Goal: Download file/media

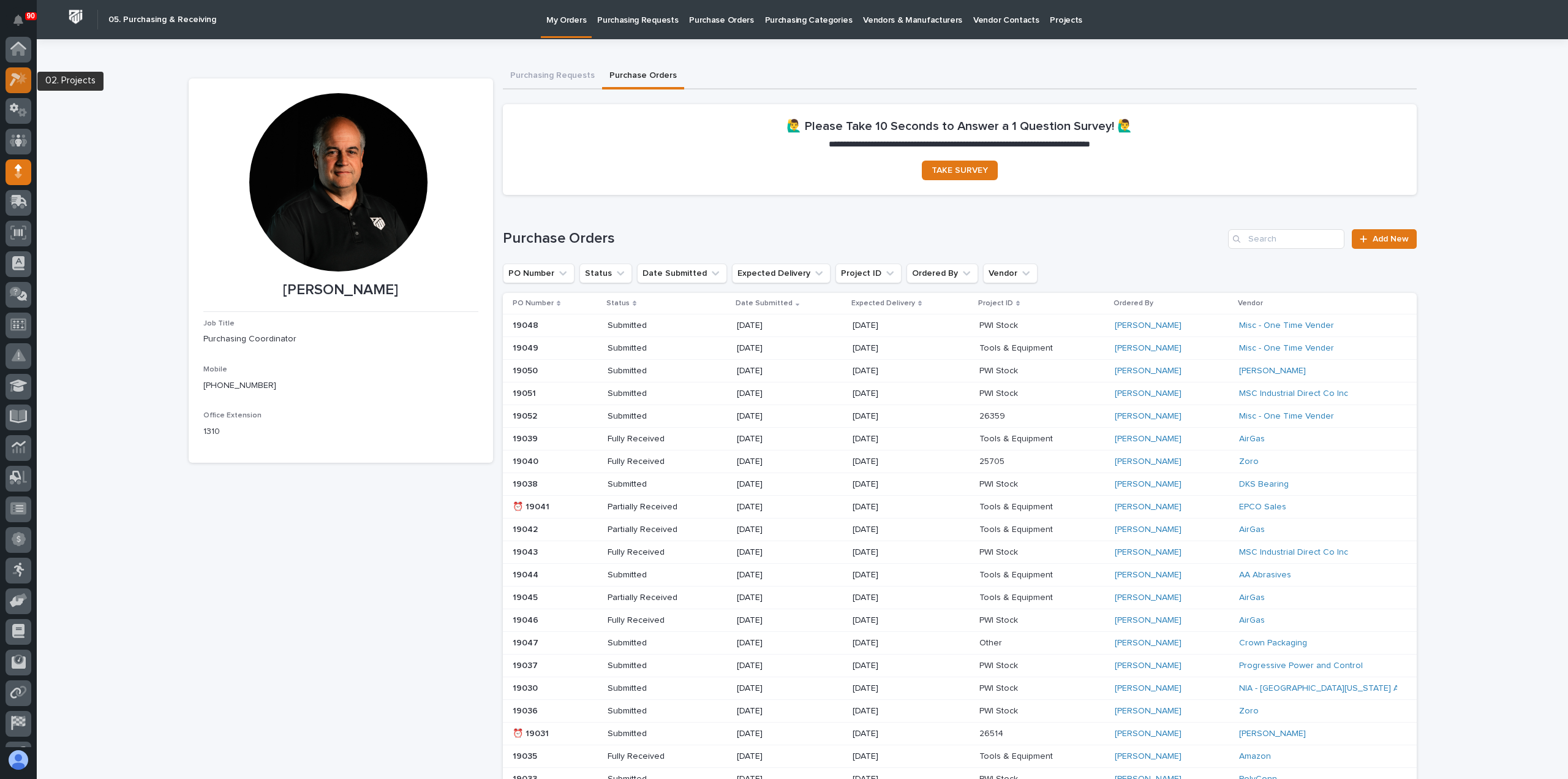
click at [21, 80] on icon at bounding box center [22, 79] width 11 height 12
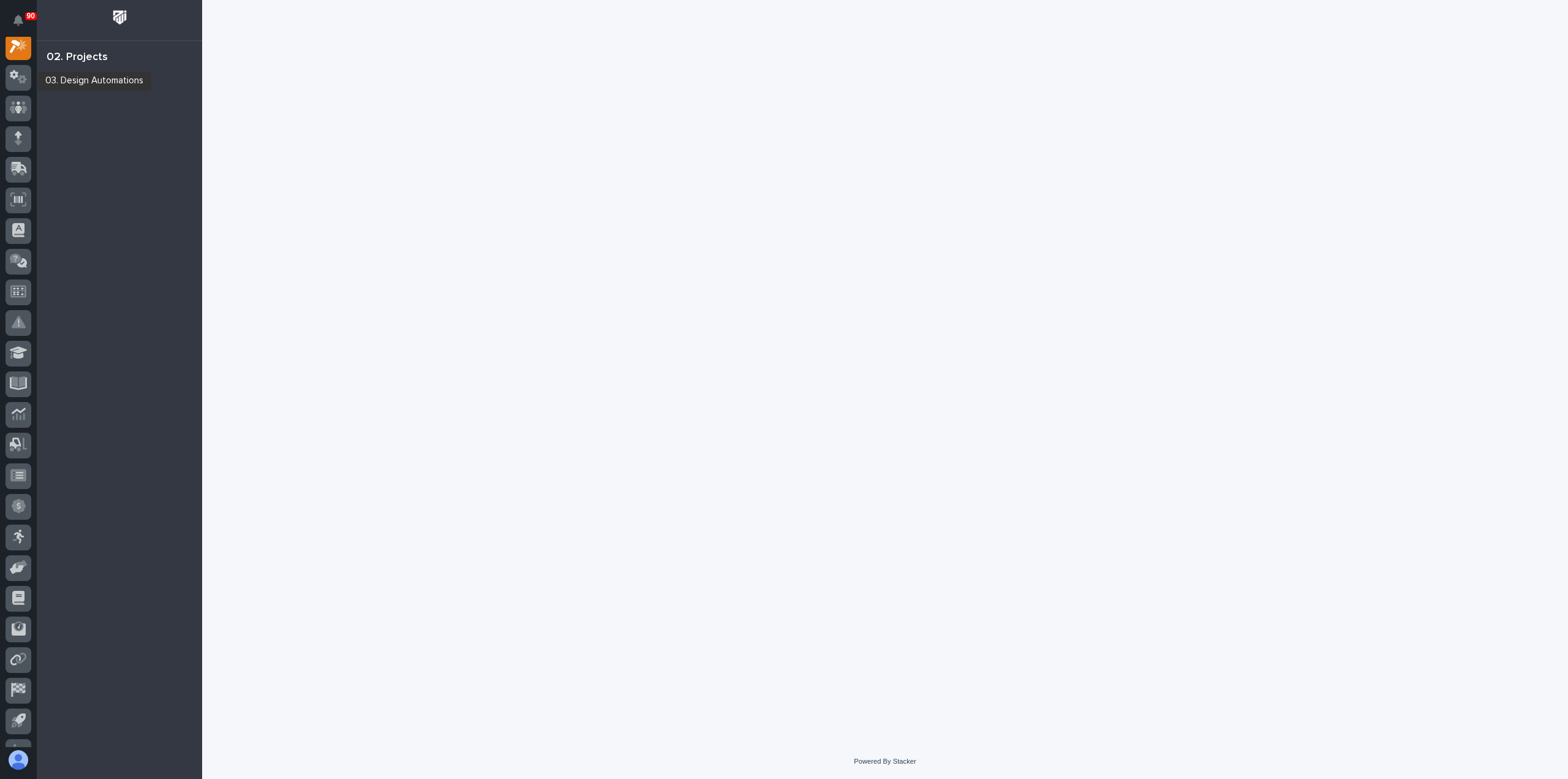
scroll to position [31, 0]
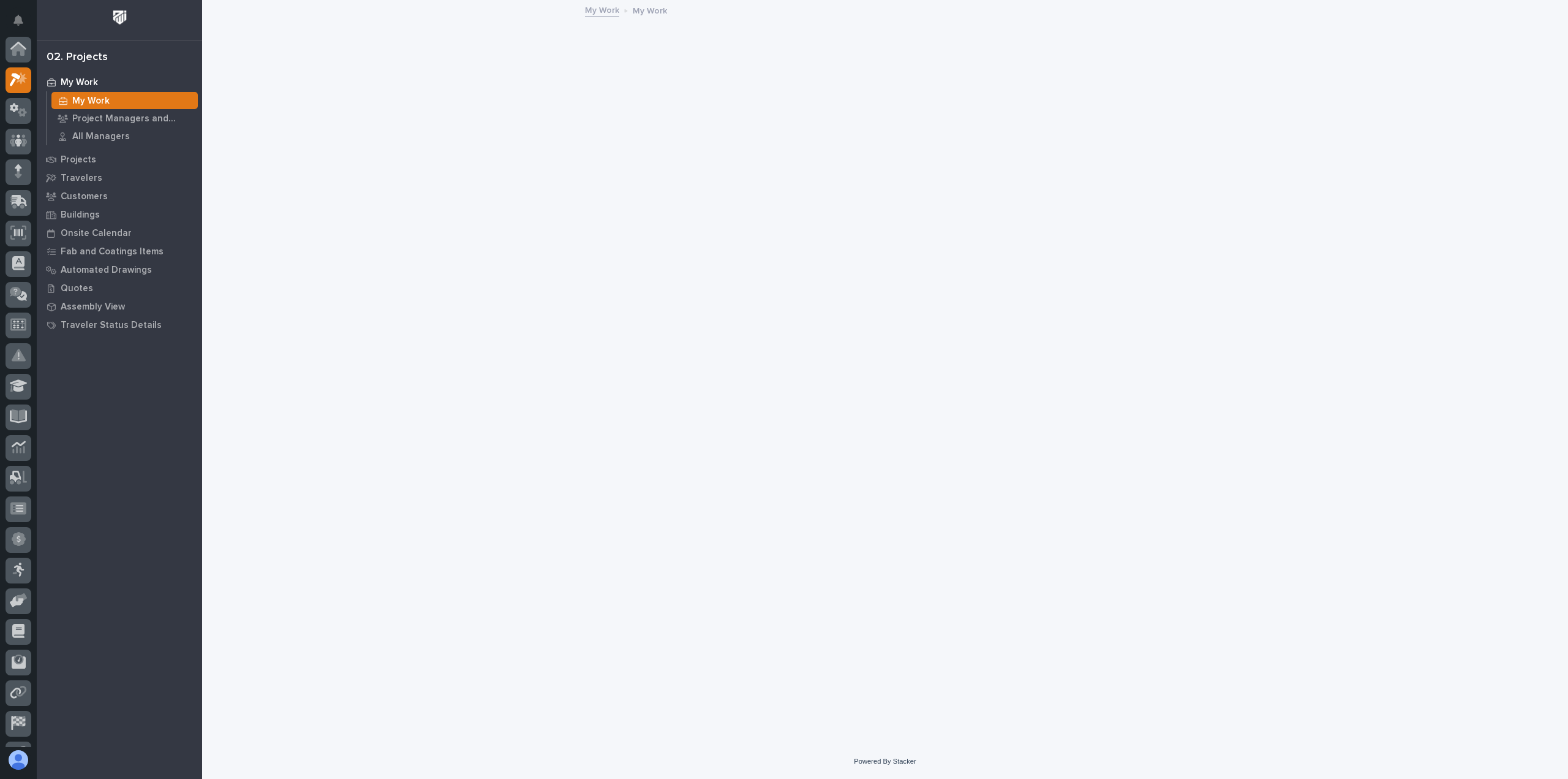
scroll to position [31, 0]
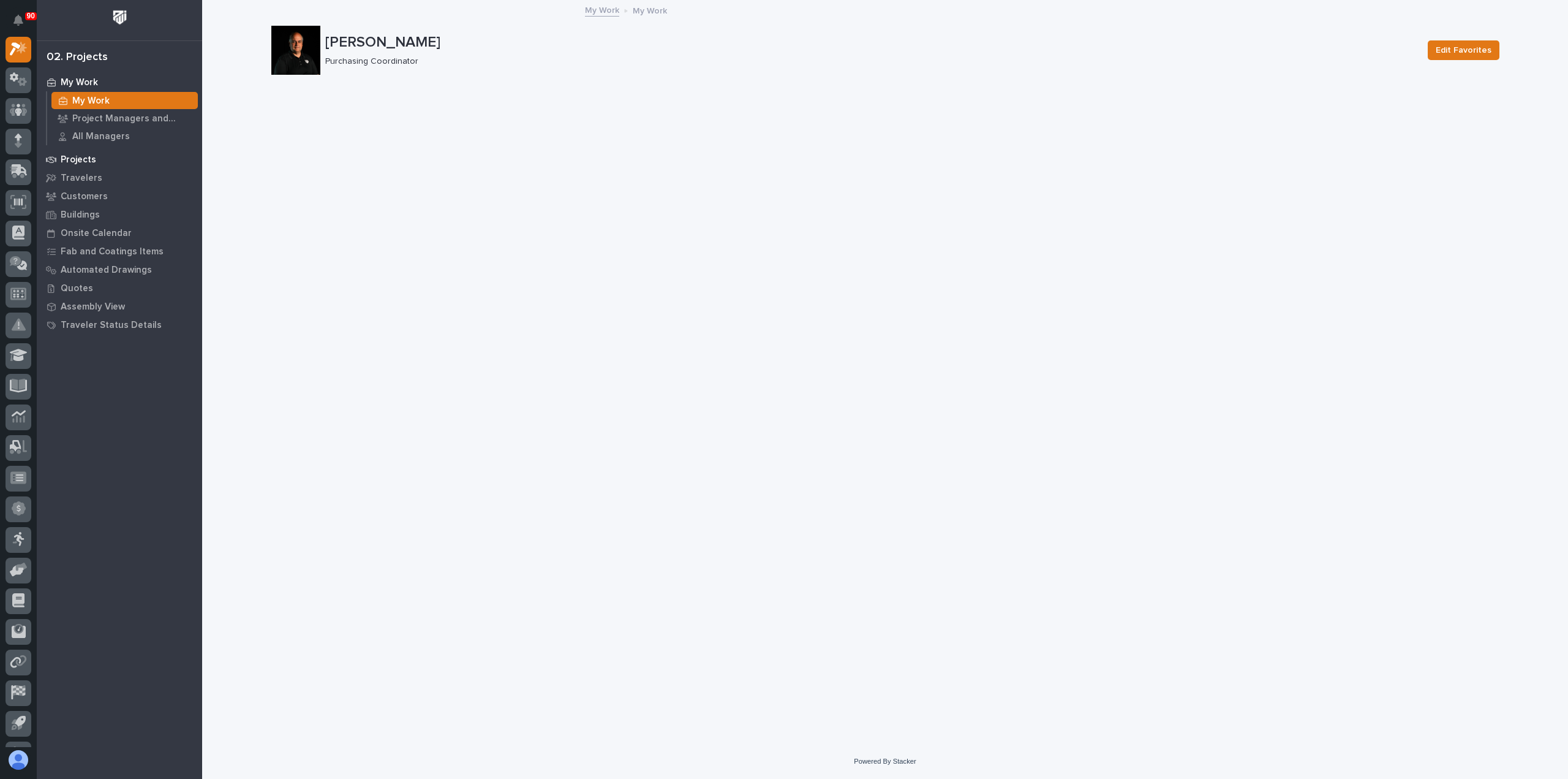
click at [72, 156] on p "Projects" at bounding box center [78, 160] width 36 height 11
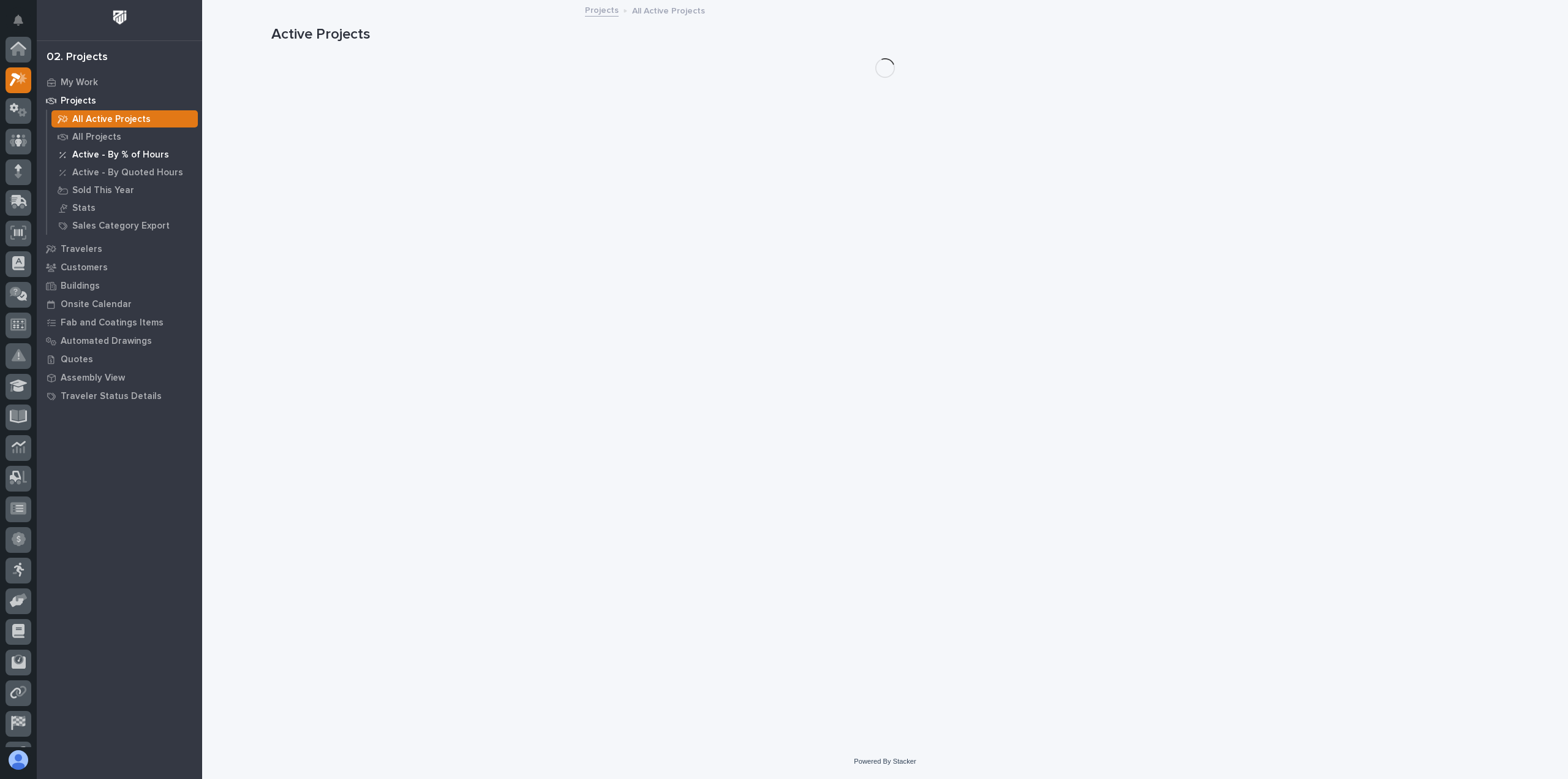
scroll to position [31, 0]
click at [95, 133] on p "All Projects" at bounding box center [97, 137] width 49 height 11
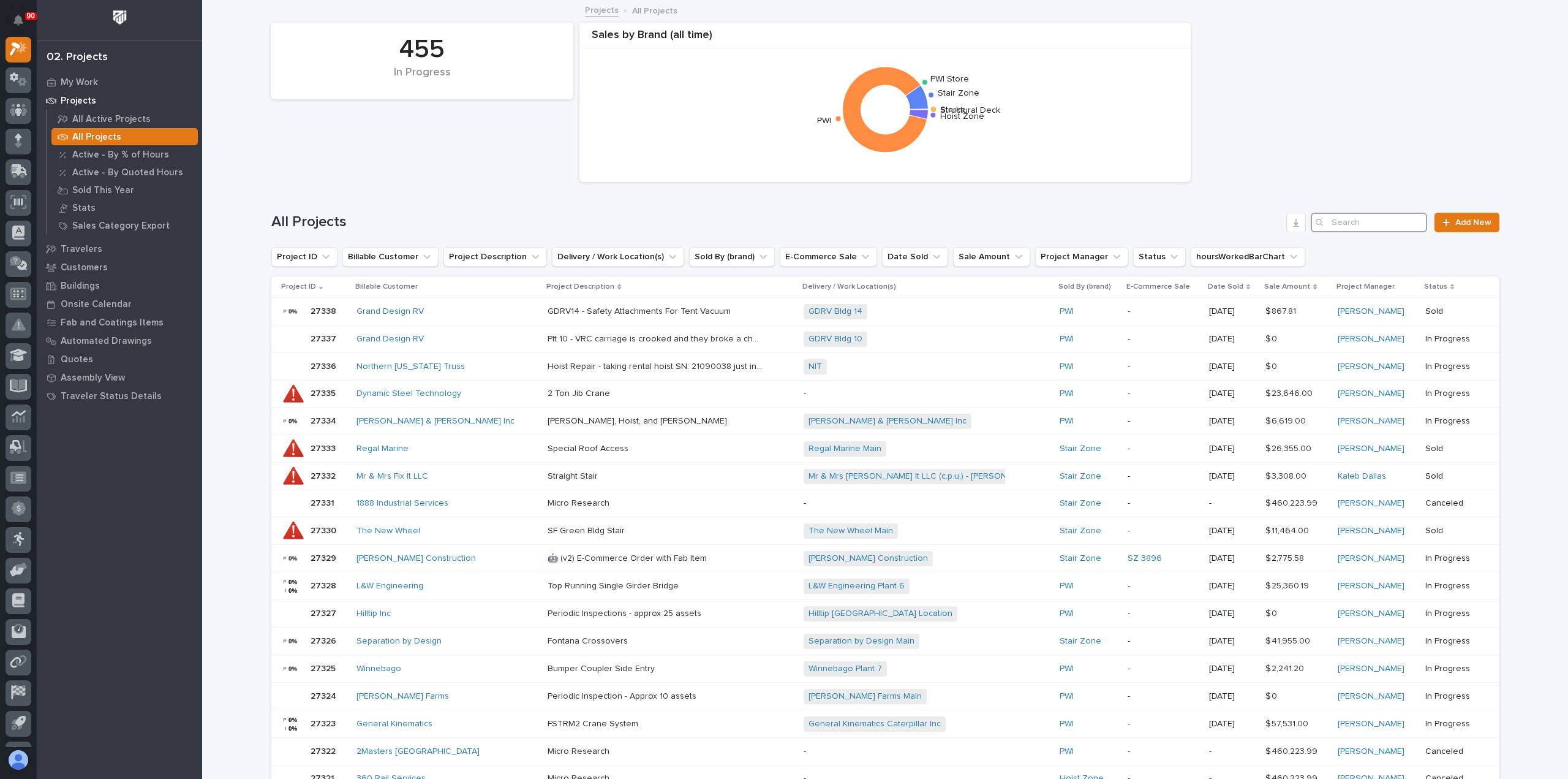
click at [1349, 215] on input "Search" at bounding box center [1369, 222] width 116 height 19
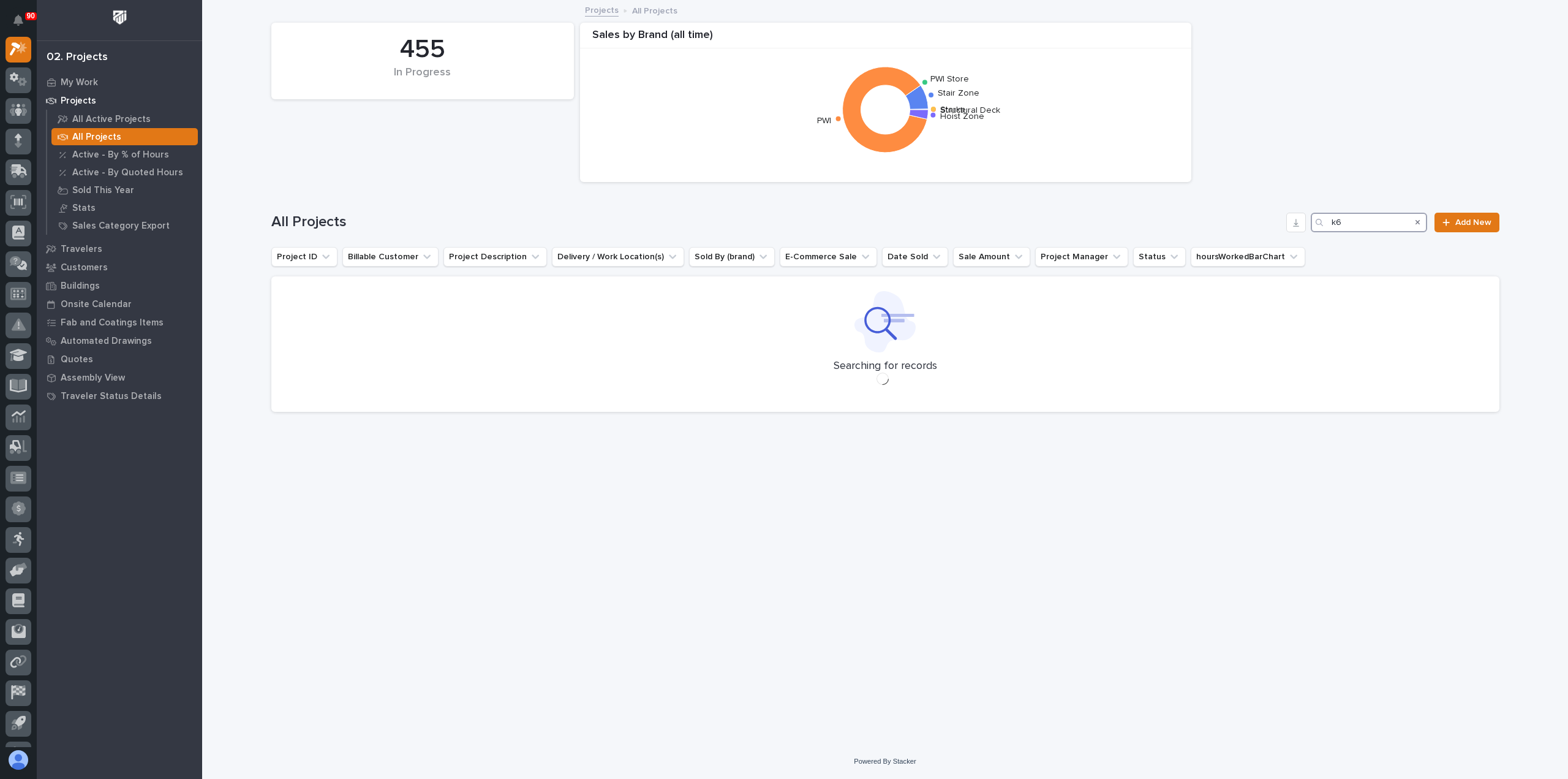
type input "k"
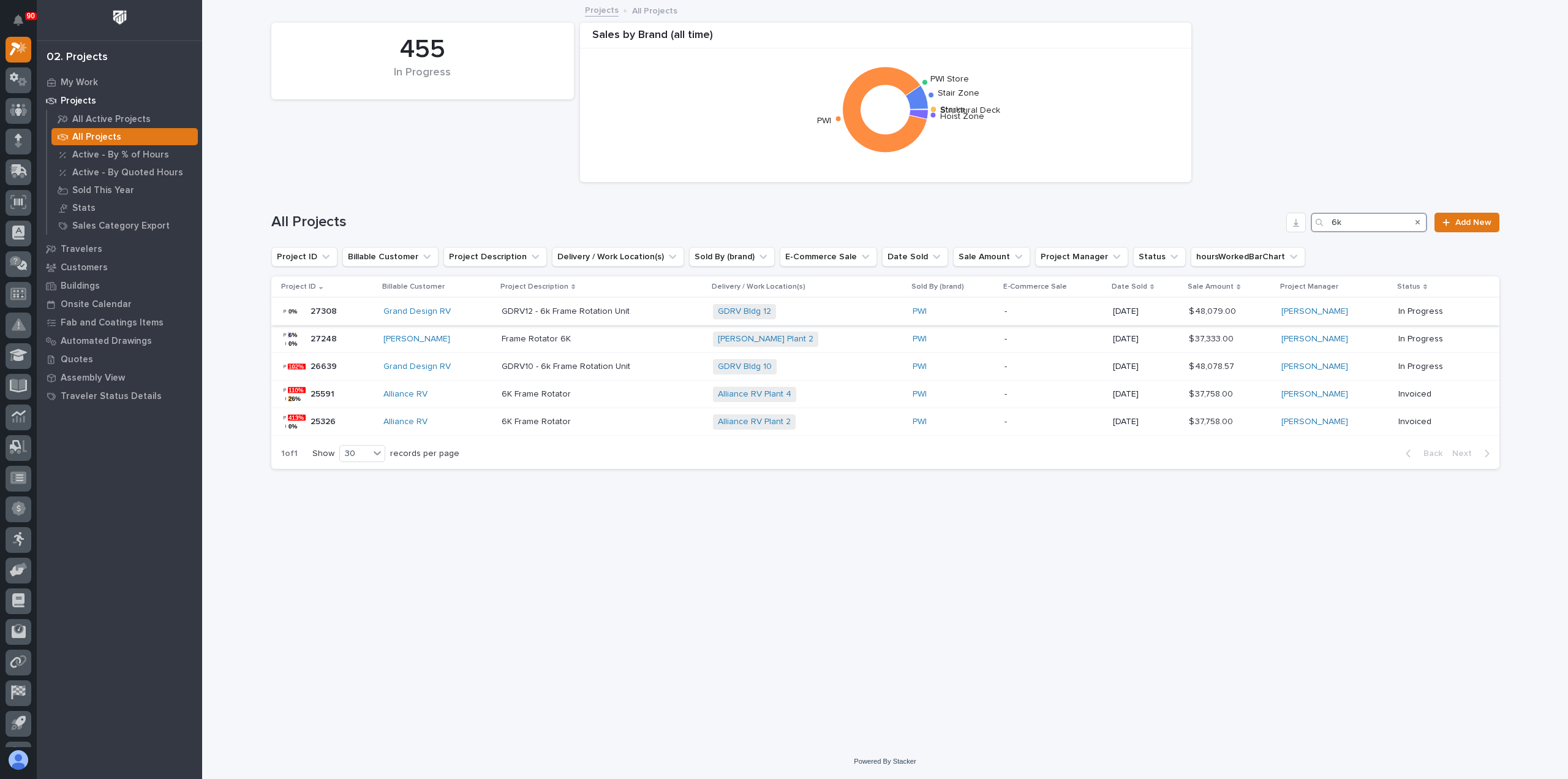
type input "6k"
click at [597, 309] on p "GDRV12 - 6k Frame Rotation Unit" at bounding box center [566, 310] width 130 height 13
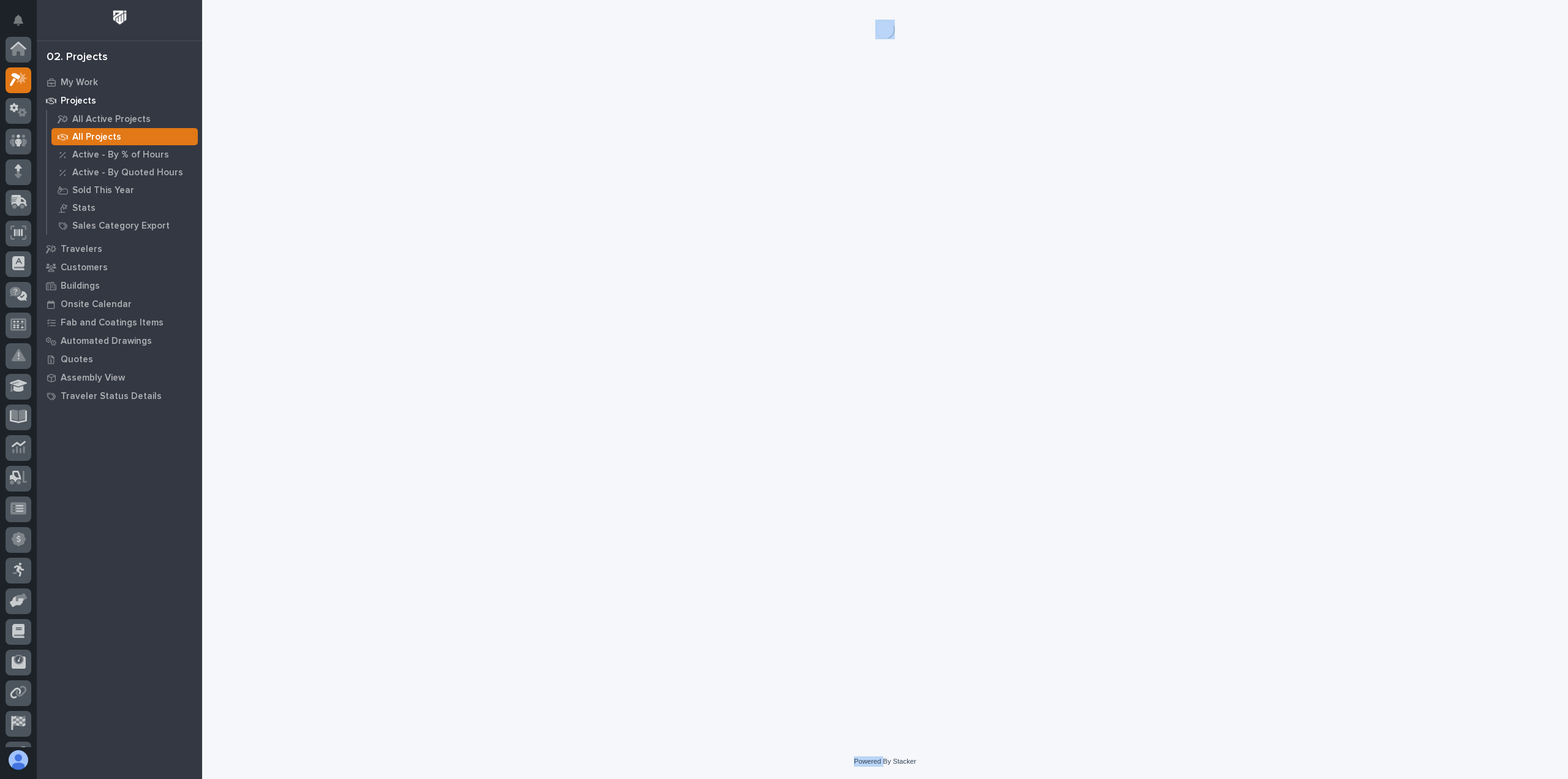
click at [597, 309] on div "Loading... Saving… Loading... Saving…" at bounding box center [885, 356] width 1240 height 713
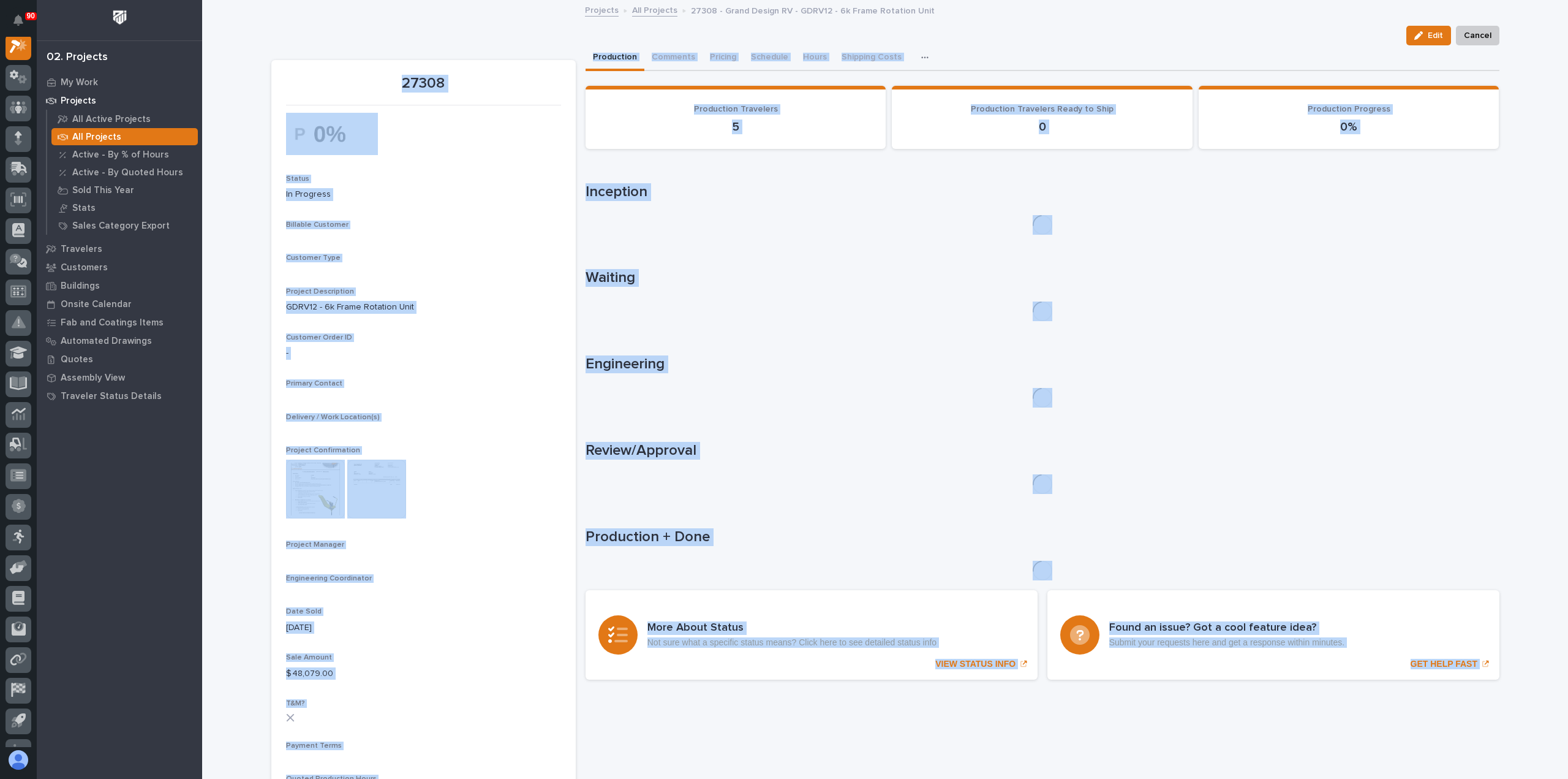
scroll to position [31, 0]
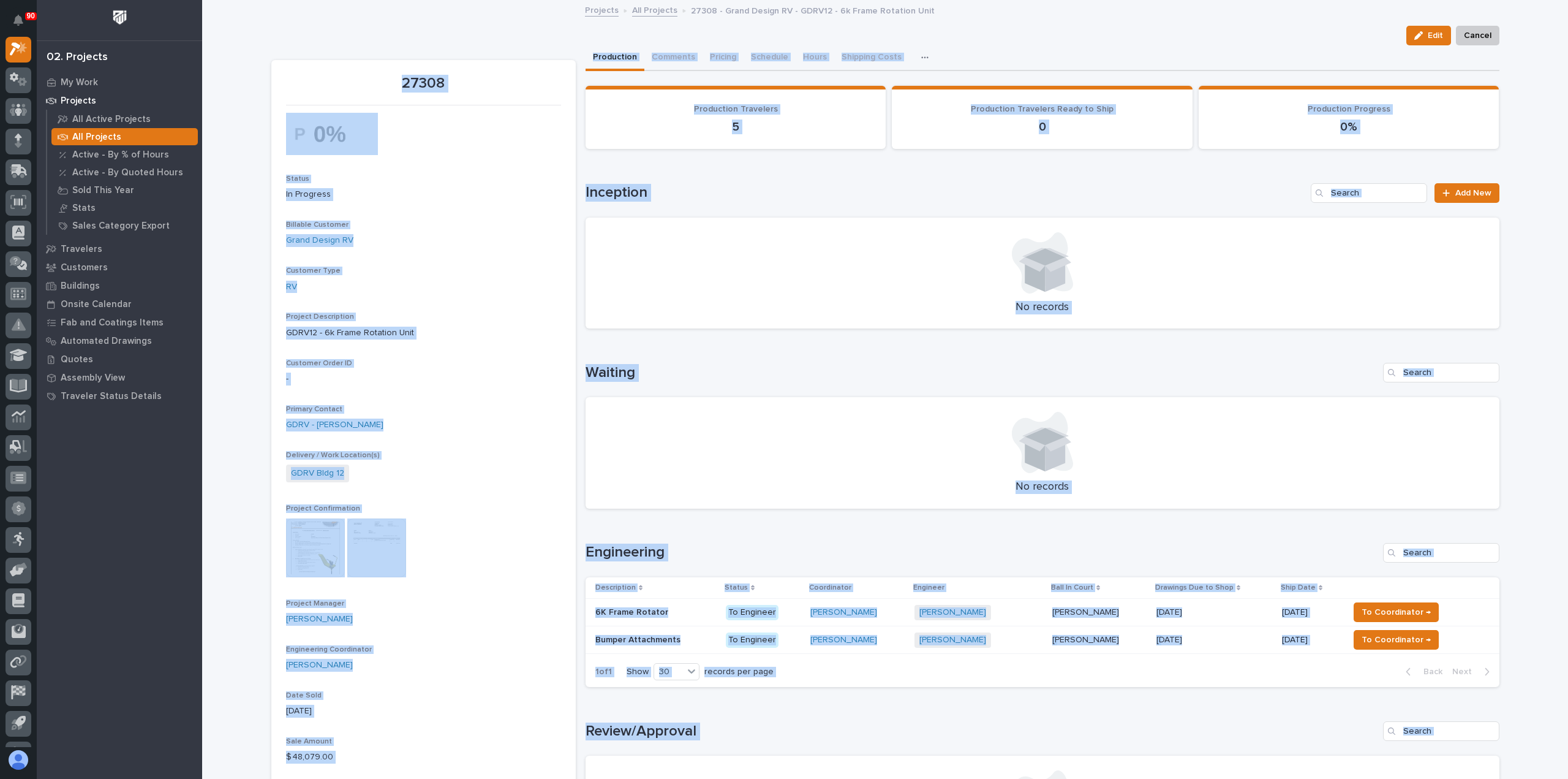
click at [442, 513] on div "Project Confirmation This file cannot be opened Download File" at bounding box center [423, 547] width 275 height 85
click at [108, 136] on p "All Projects" at bounding box center [97, 137] width 49 height 11
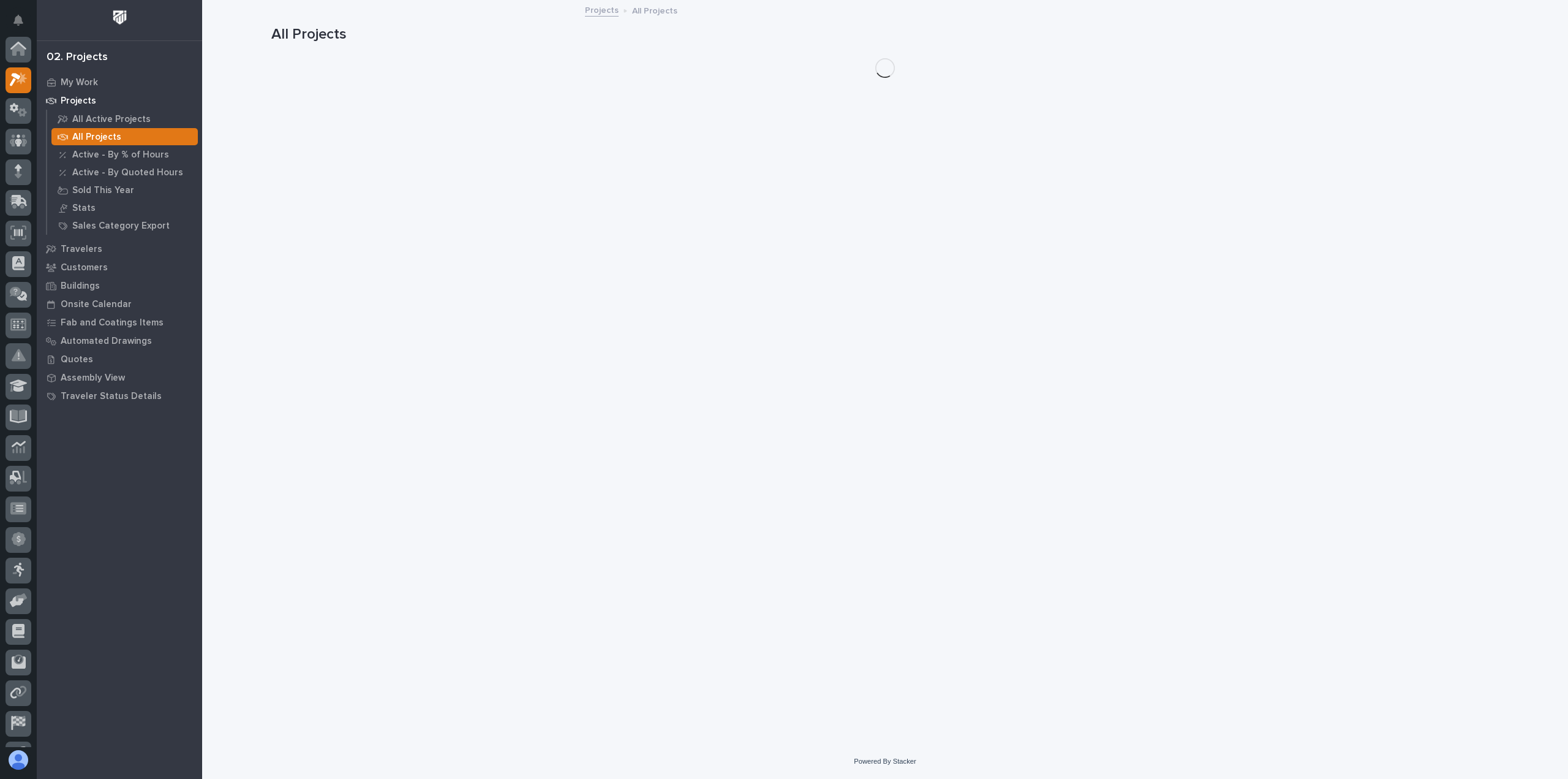
scroll to position [31, 0]
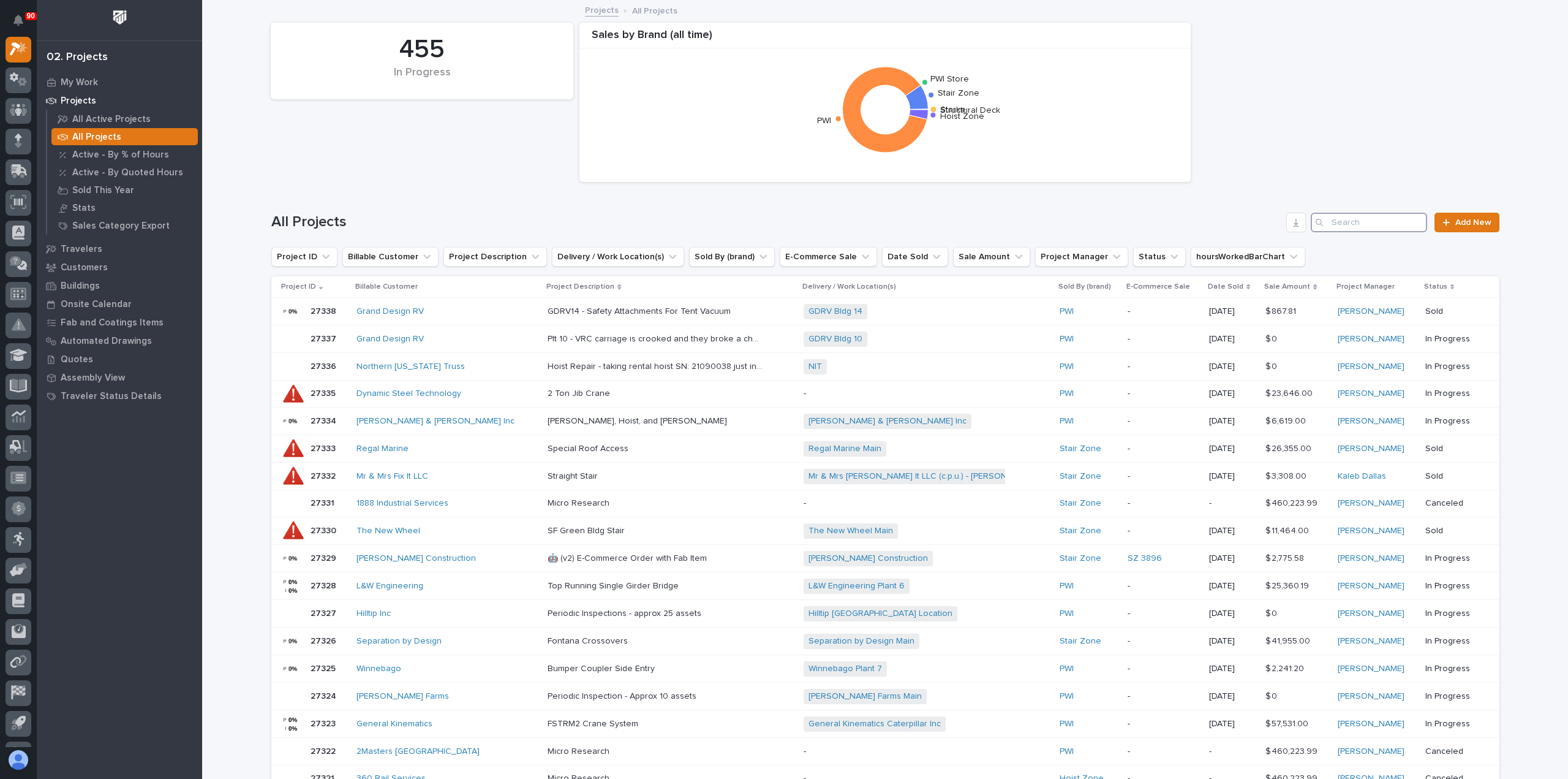
drag, startPoint x: 1347, startPoint y: 220, endPoint x: 1354, endPoint y: 224, distance: 8.1
click at [1347, 221] on input "Search" at bounding box center [1369, 222] width 116 height 19
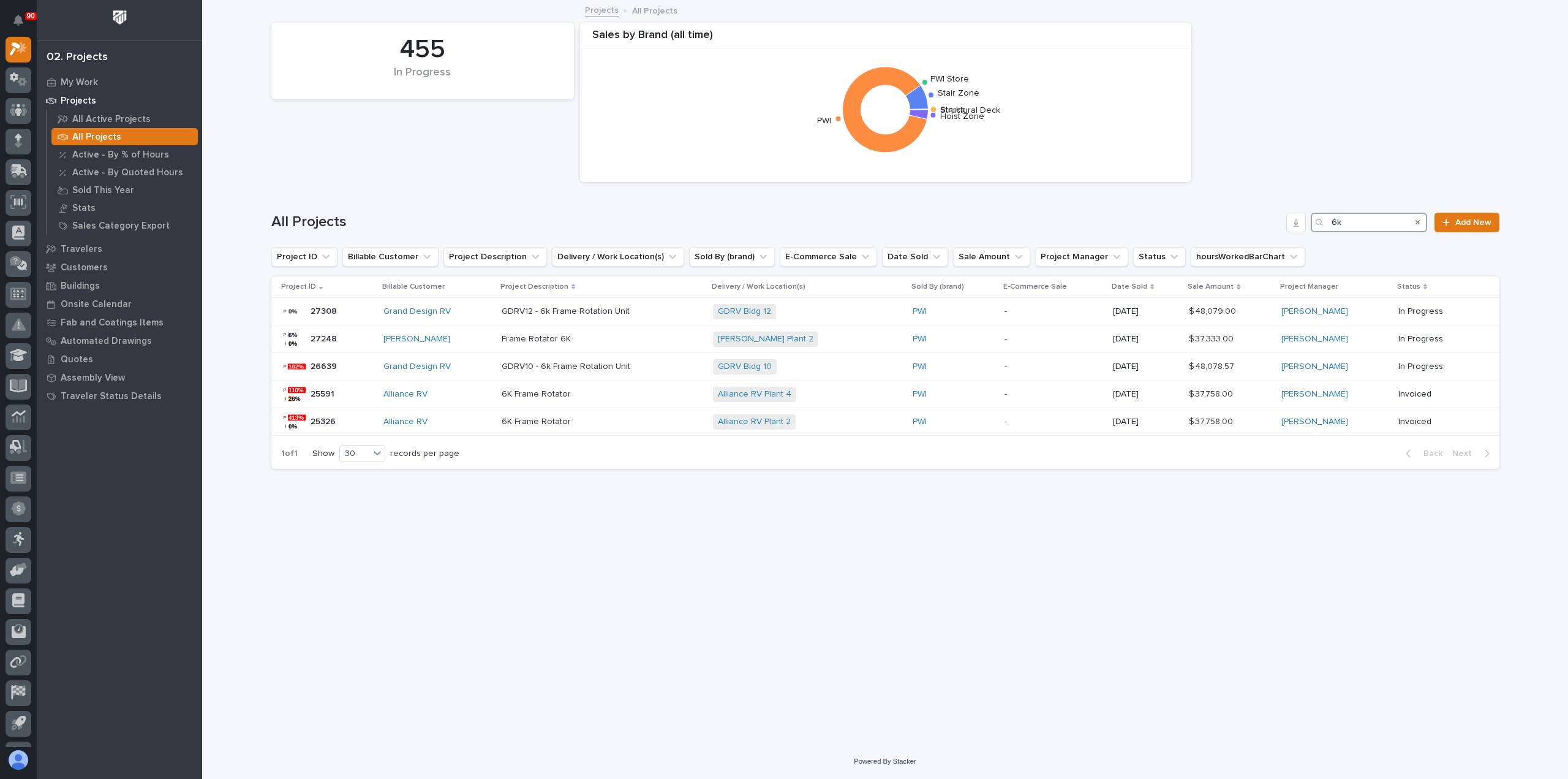
type input "6k"
click at [564, 363] on p "GDRV10 - 6k Frame Rotation Unit" at bounding box center [567, 365] width 131 height 13
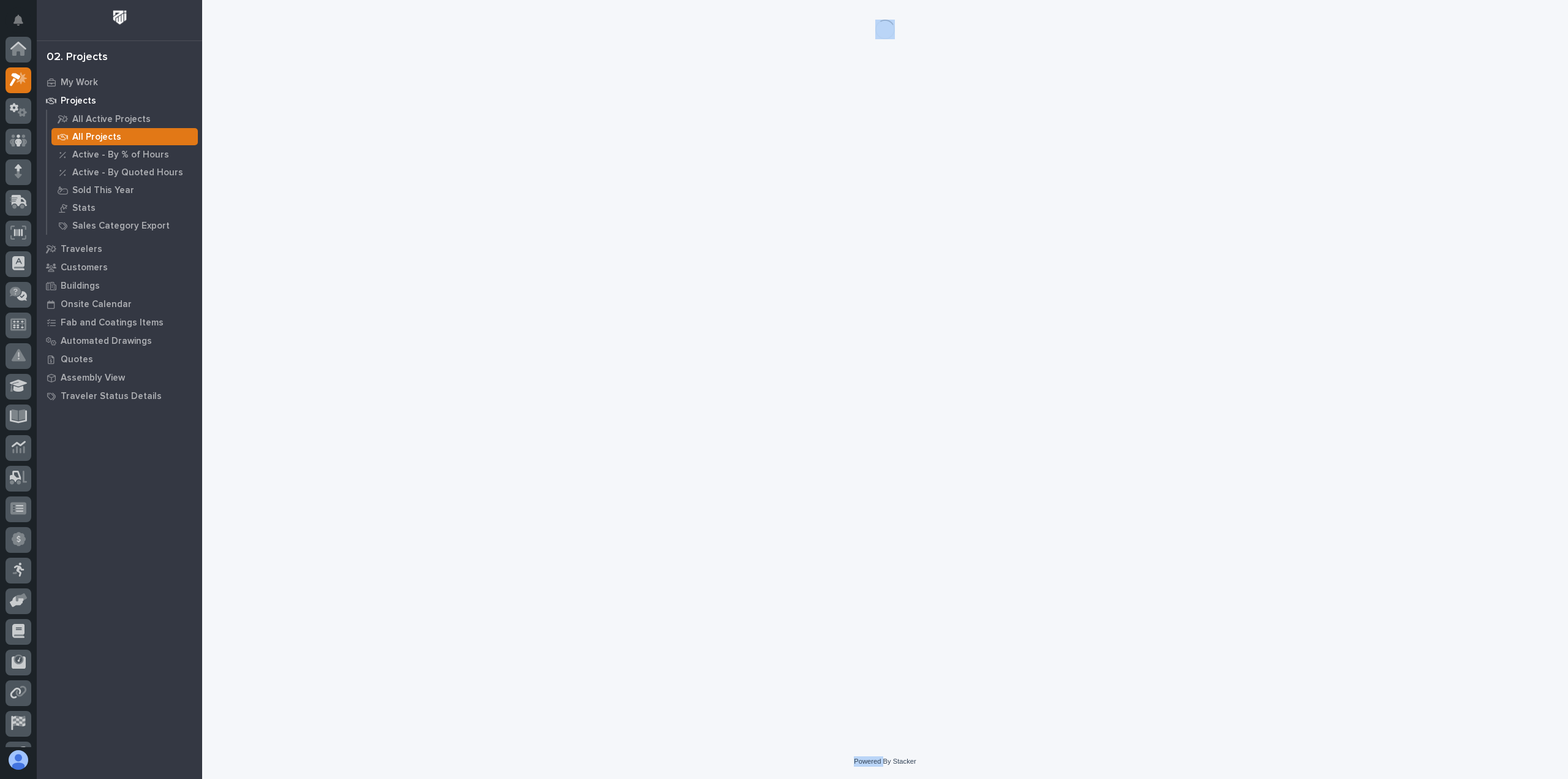
click at [564, 363] on div "Loading... Saving… Loading... Saving…" at bounding box center [885, 356] width 1240 height 713
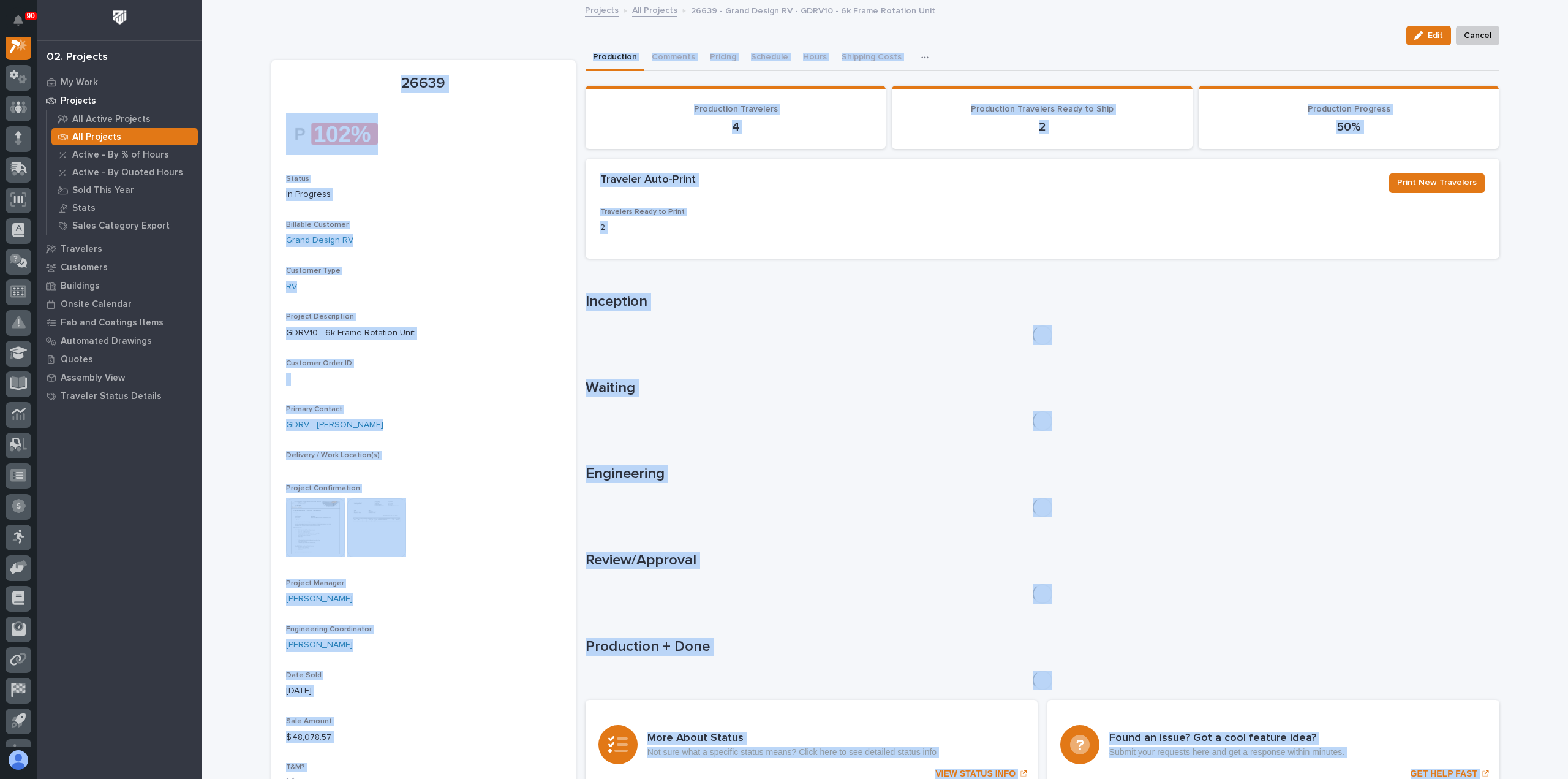
scroll to position [31, 0]
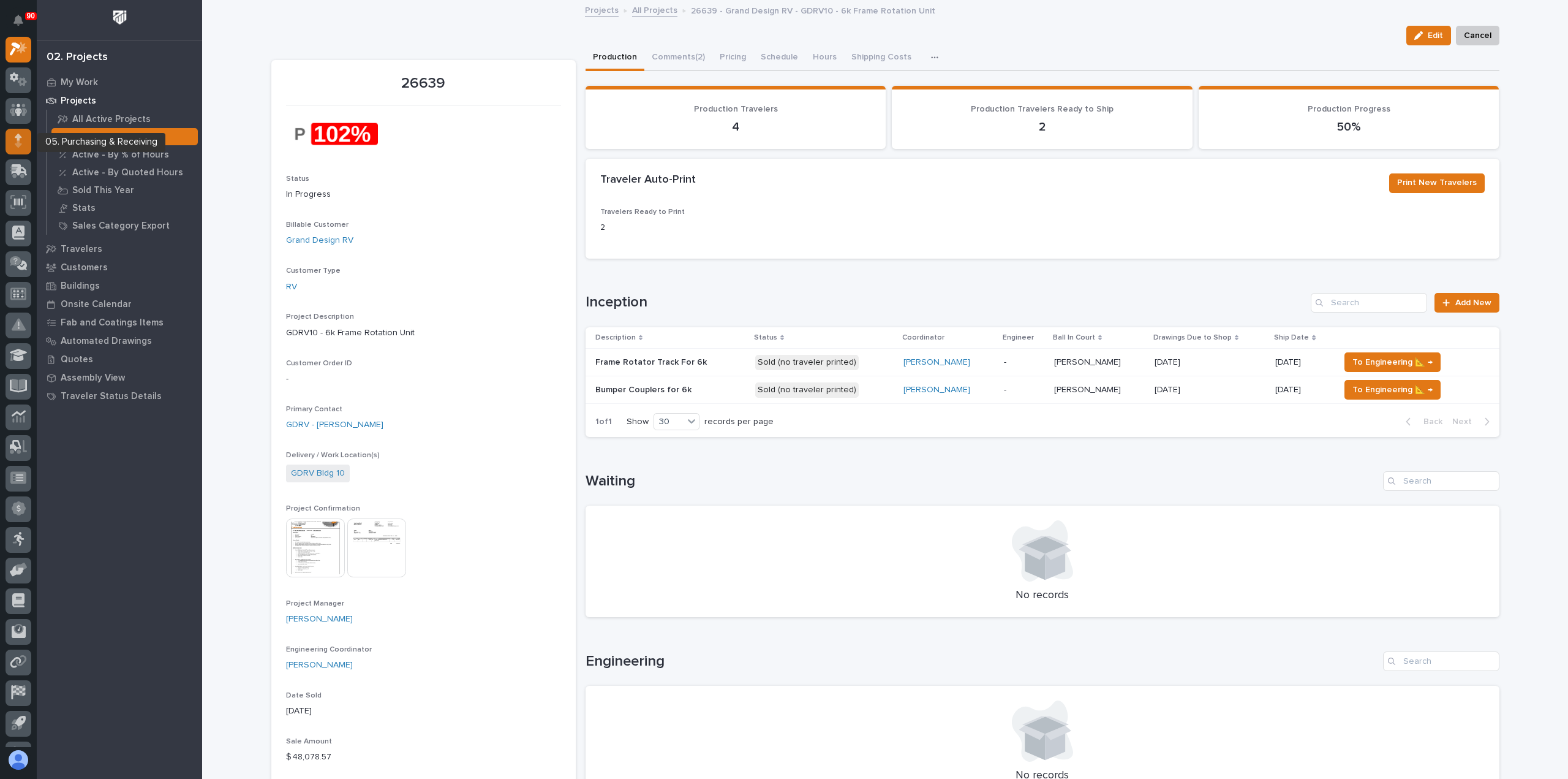
click at [17, 137] on icon at bounding box center [19, 136] width 7 height 7
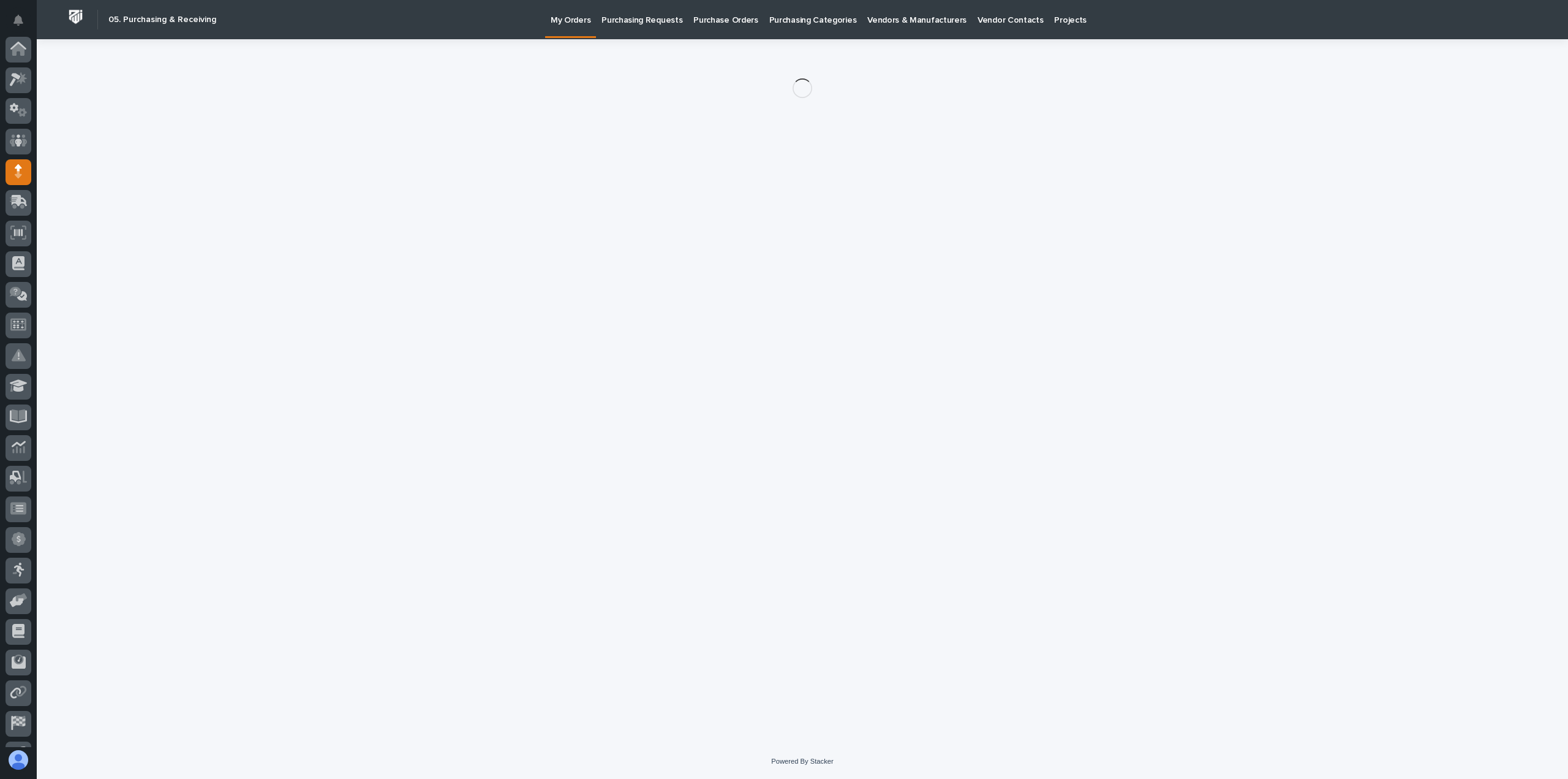
scroll to position [86, 0]
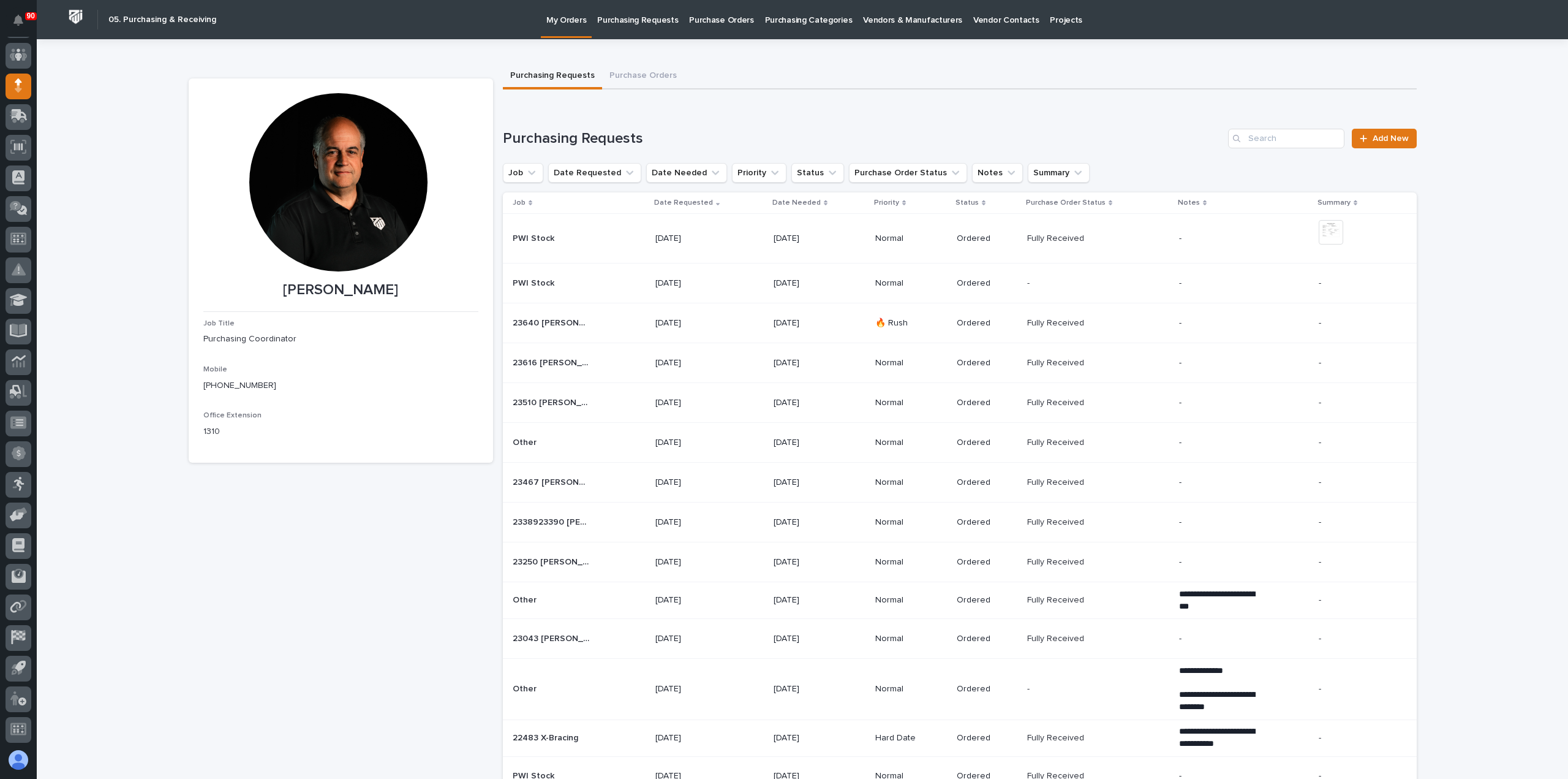
click at [636, 20] on p "Purchasing Requests" at bounding box center [638, 12] width 81 height 26
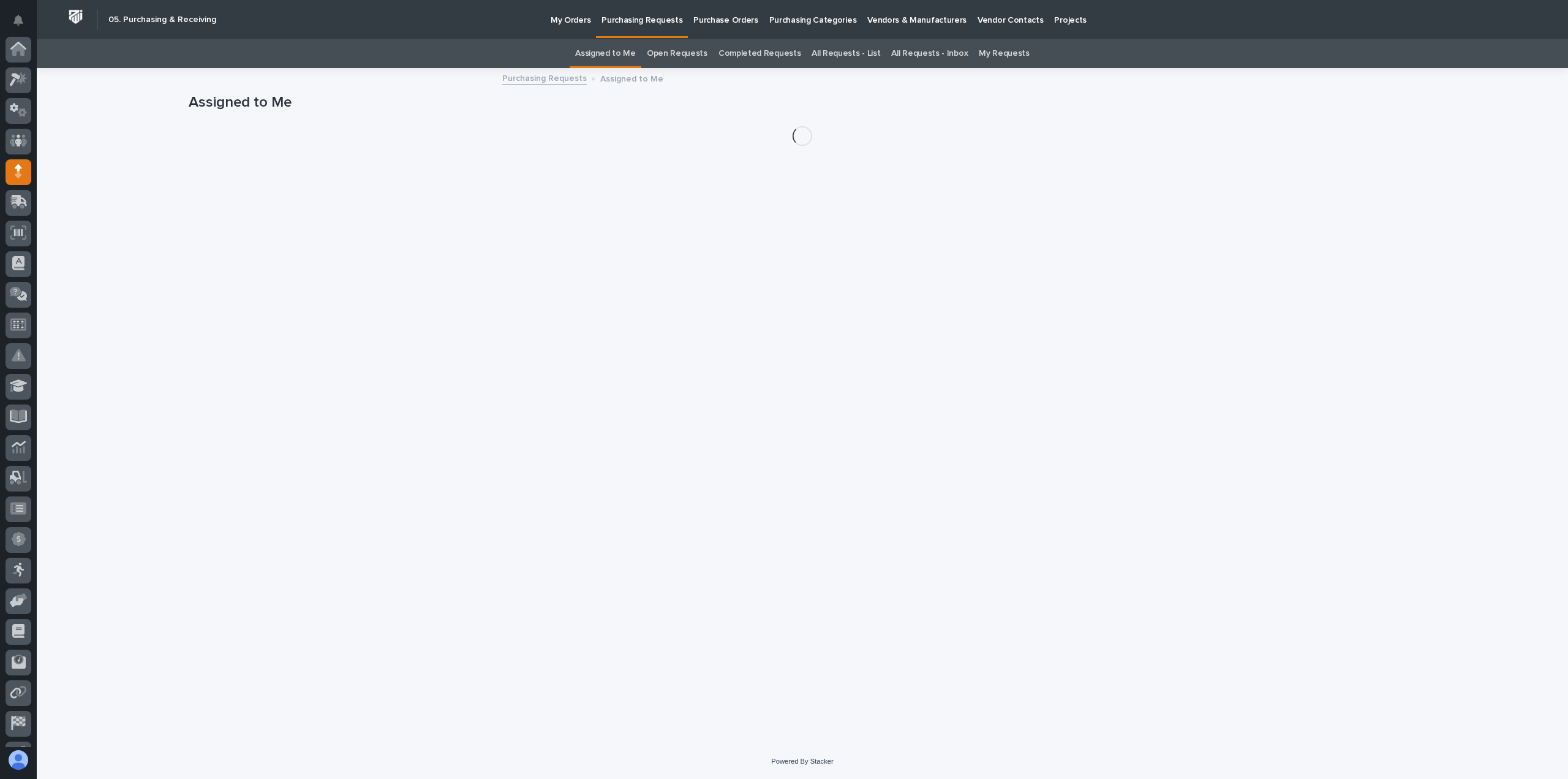
scroll to position [86, 0]
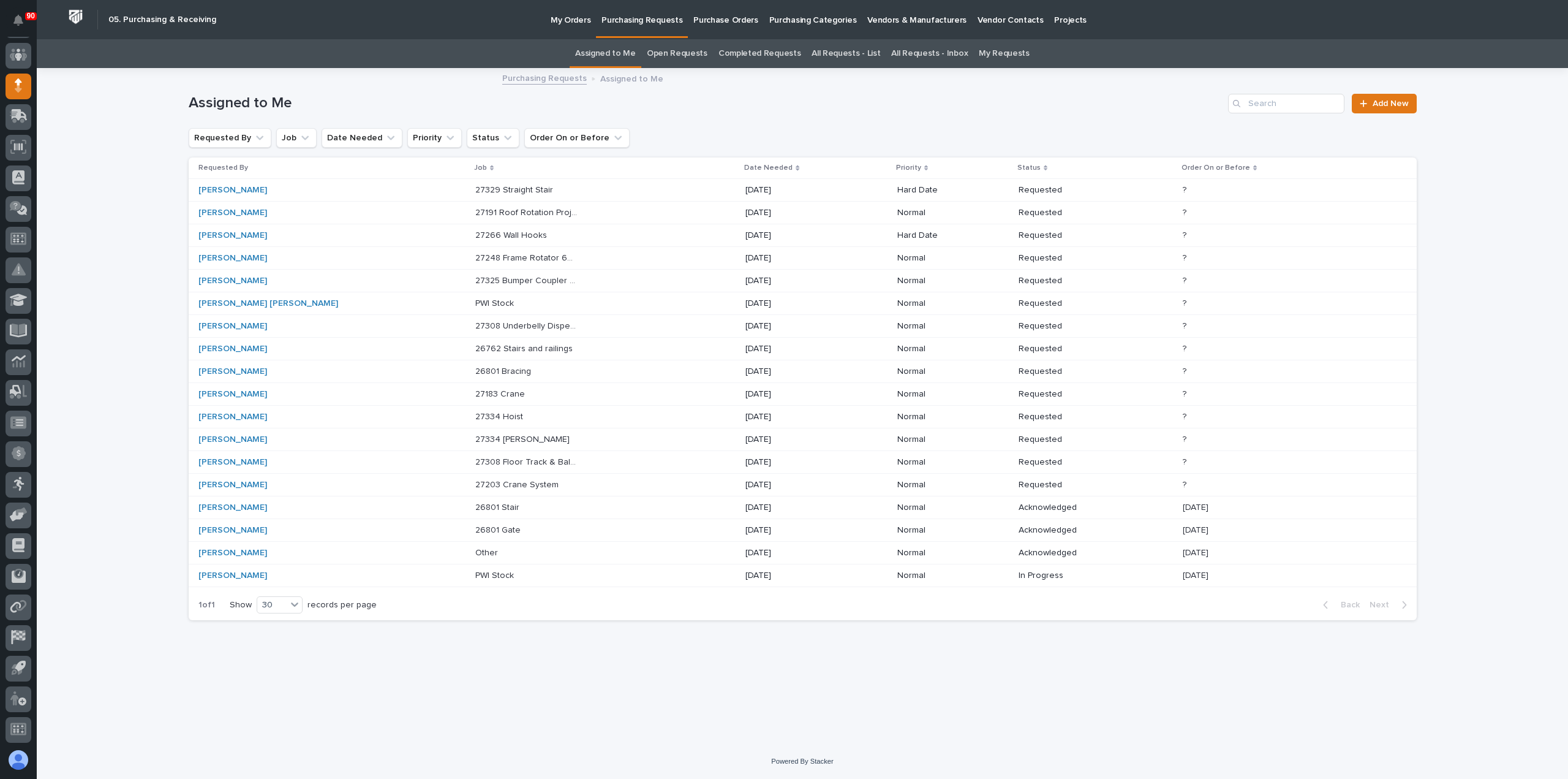
click at [840, 49] on link "All Requests - List" at bounding box center [846, 54] width 69 height 29
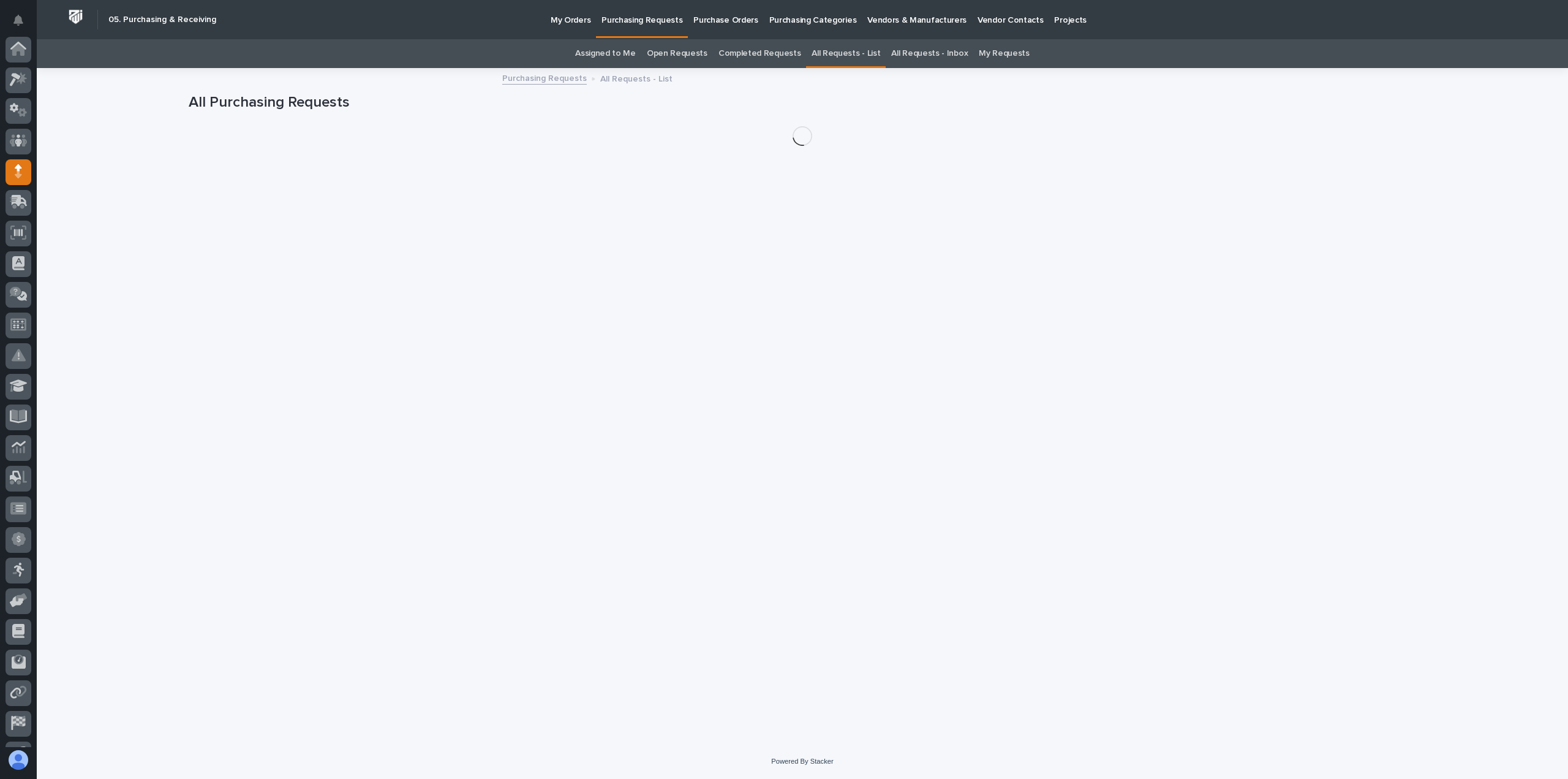
scroll to position [86, 0]
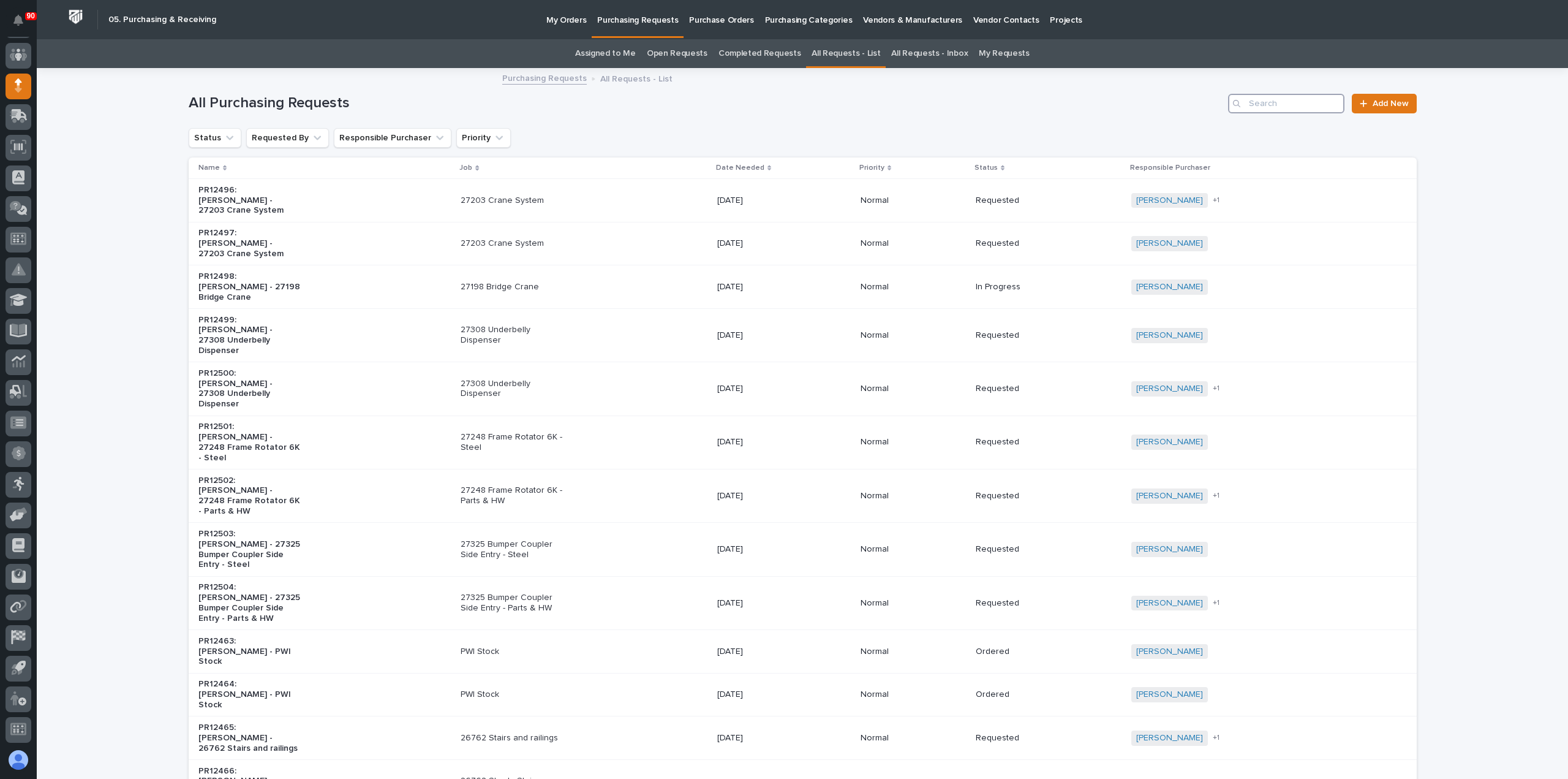
click at [1268, 105] on input "Search" at bounding box center [1286, 103] width 116 height 19
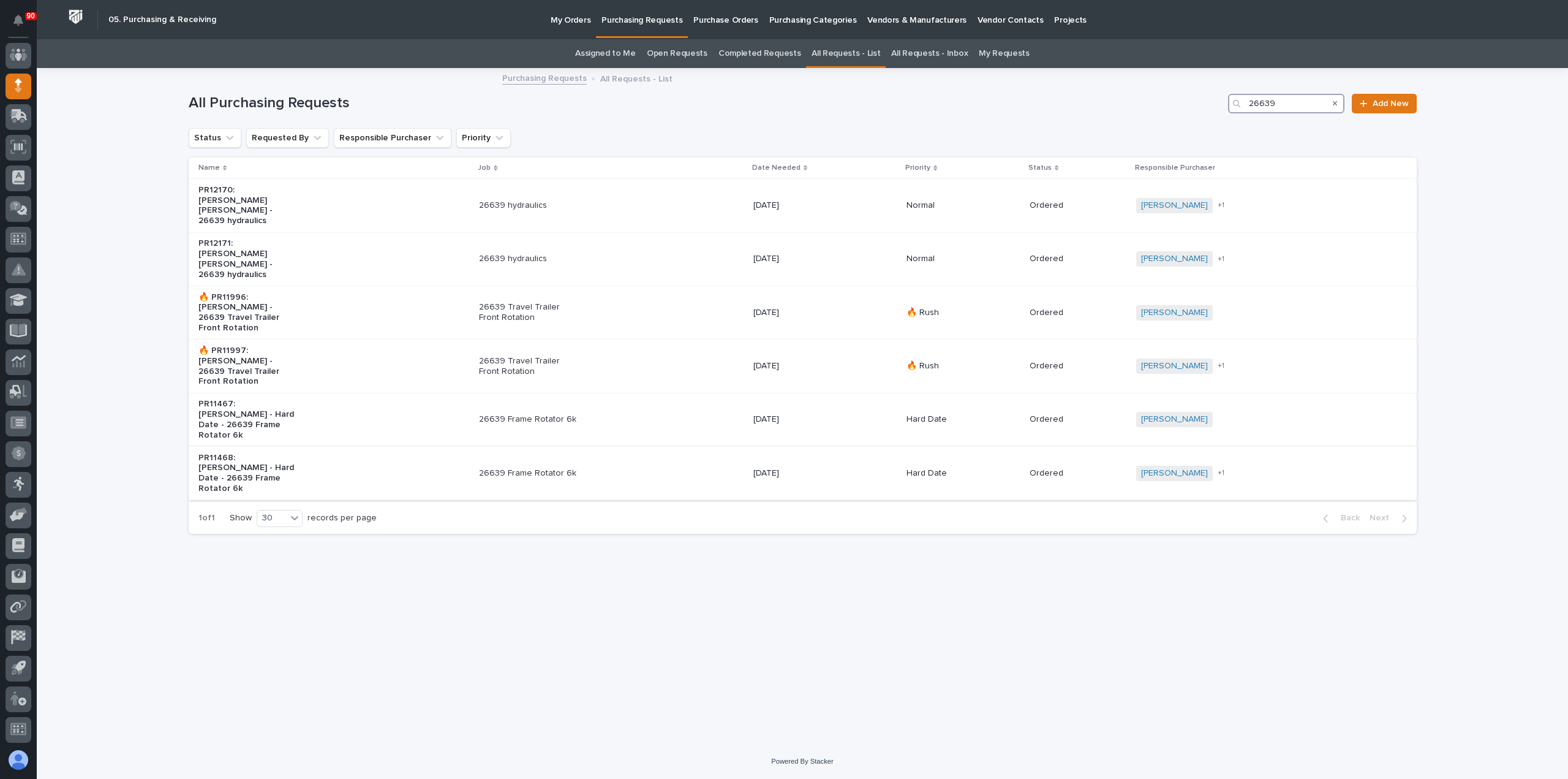
type input "26639"
click at [550, 468] on p "26639 Frame Rotator 6k" at bounding box center [530, 473] width 102 height 11
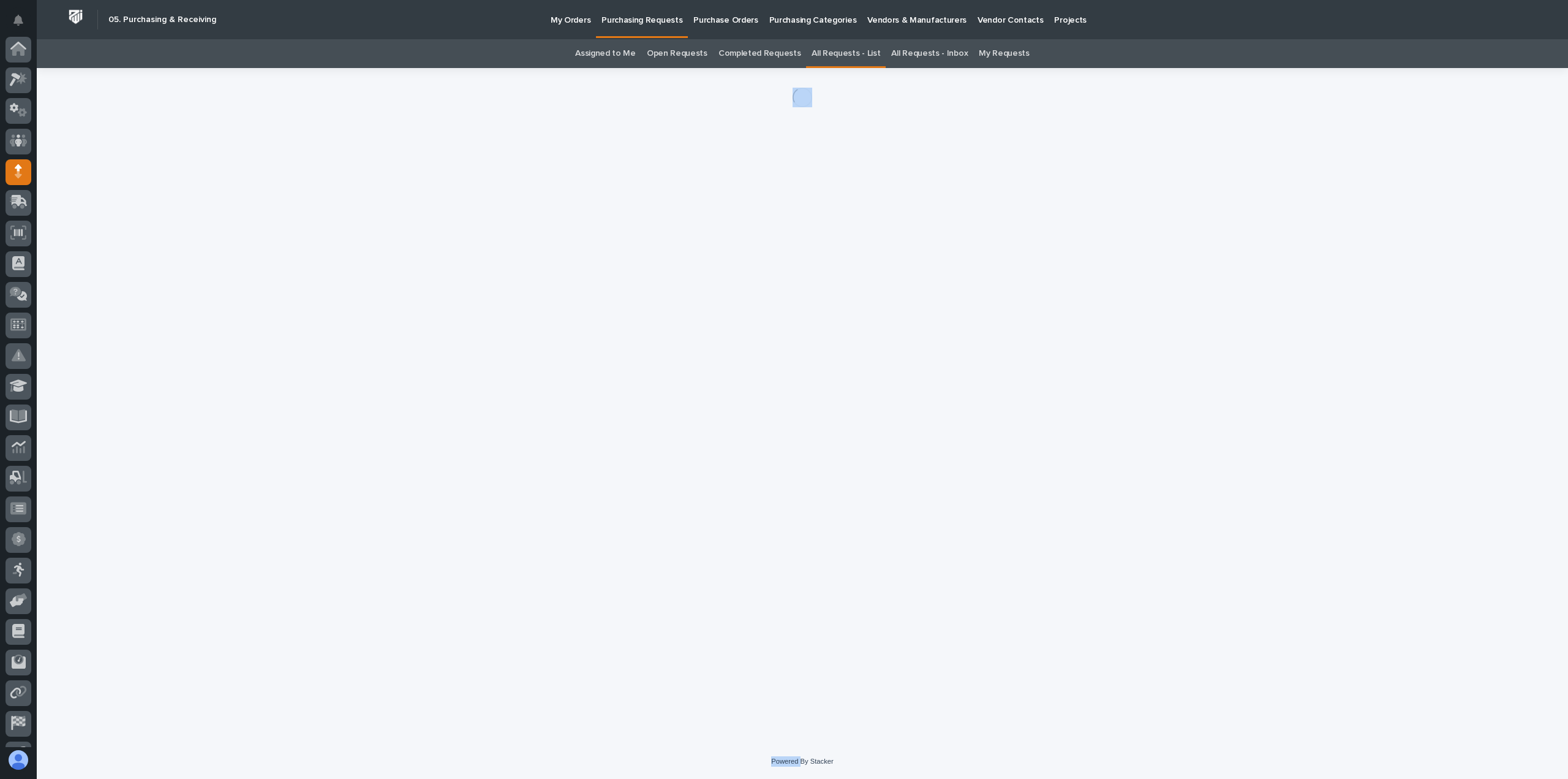
click at [550, 394] on div "Loading... Saving… Loading... Saving…" at bounding box center [802, 390] width 1240 height 645
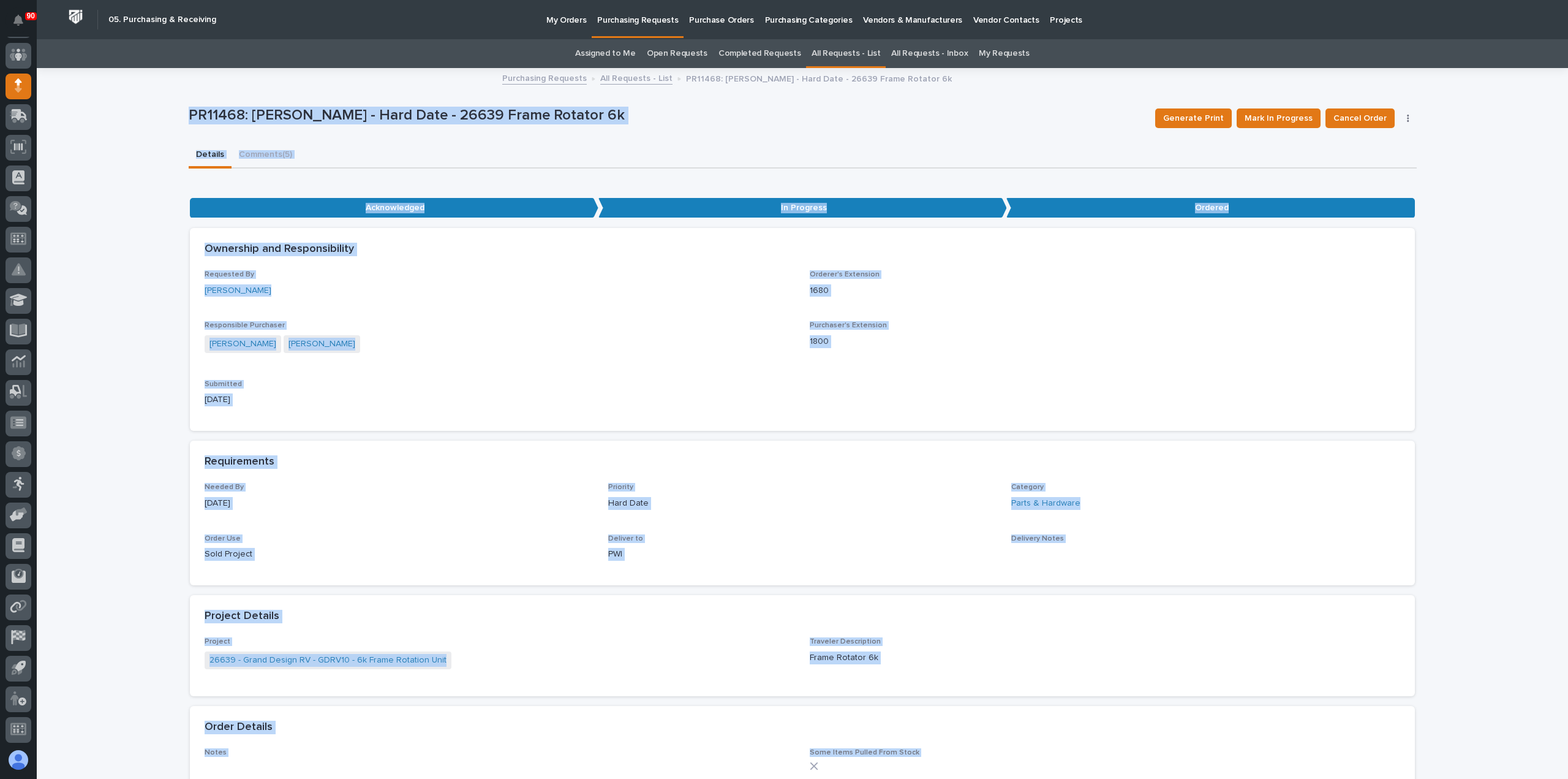
click at [741, 340] on div "[PERSON_NAME] [PERSON_NAME]" at bounding box center [500, 345] width 591 height 20
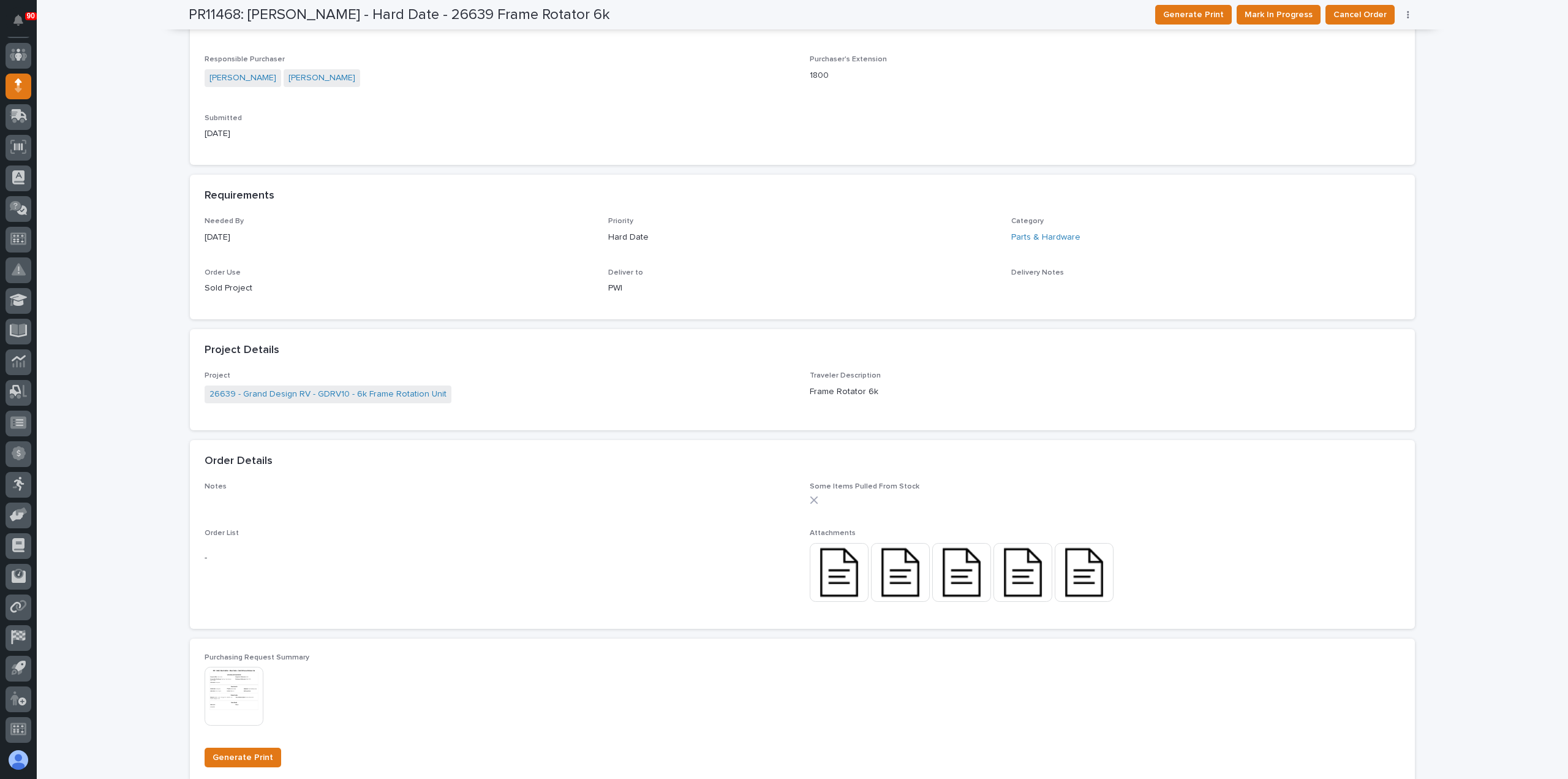
scroll to position [368, 0]
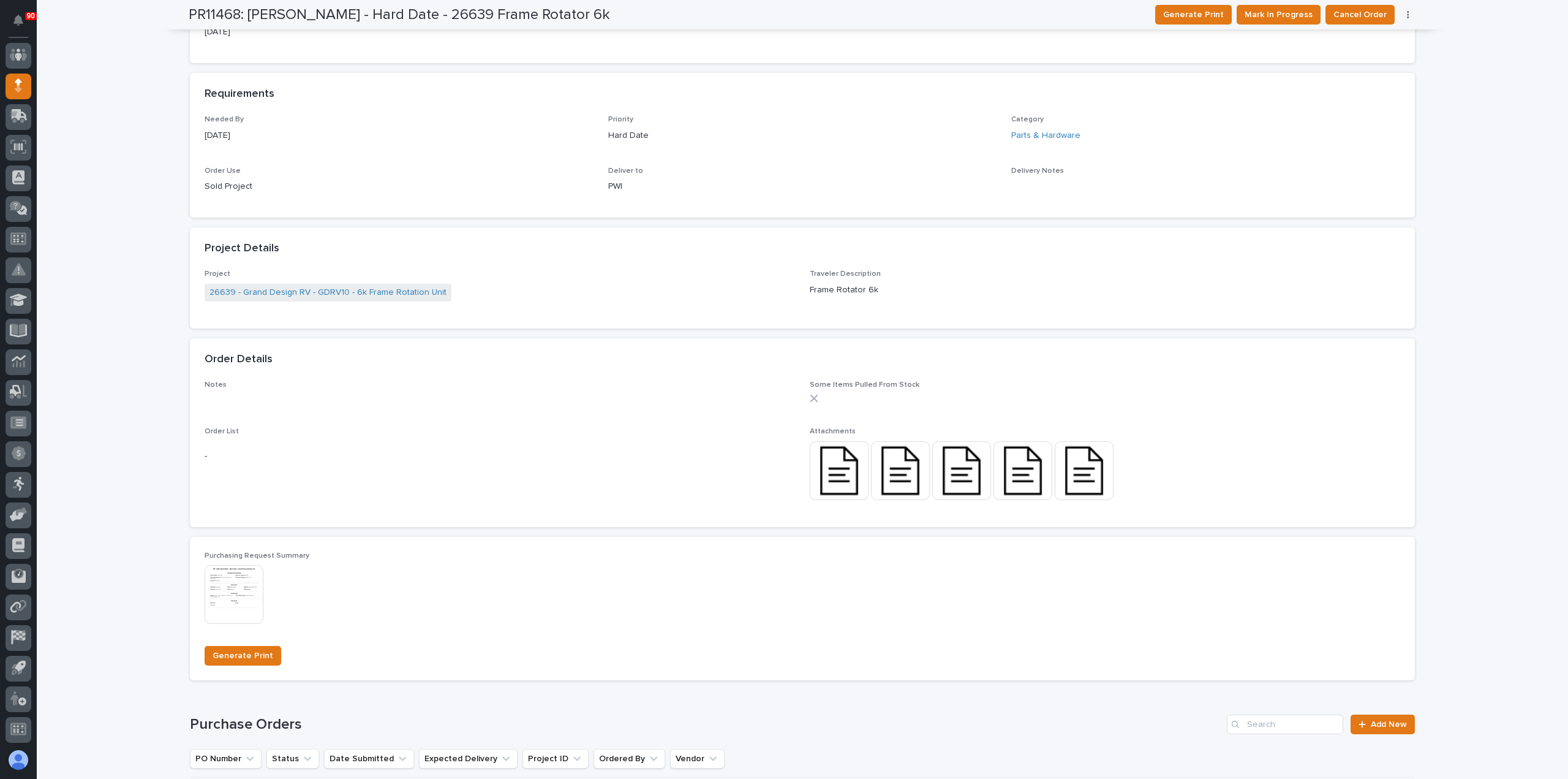
click at [834, 461] on img at bounding box center [839, 471] width 59 height 59
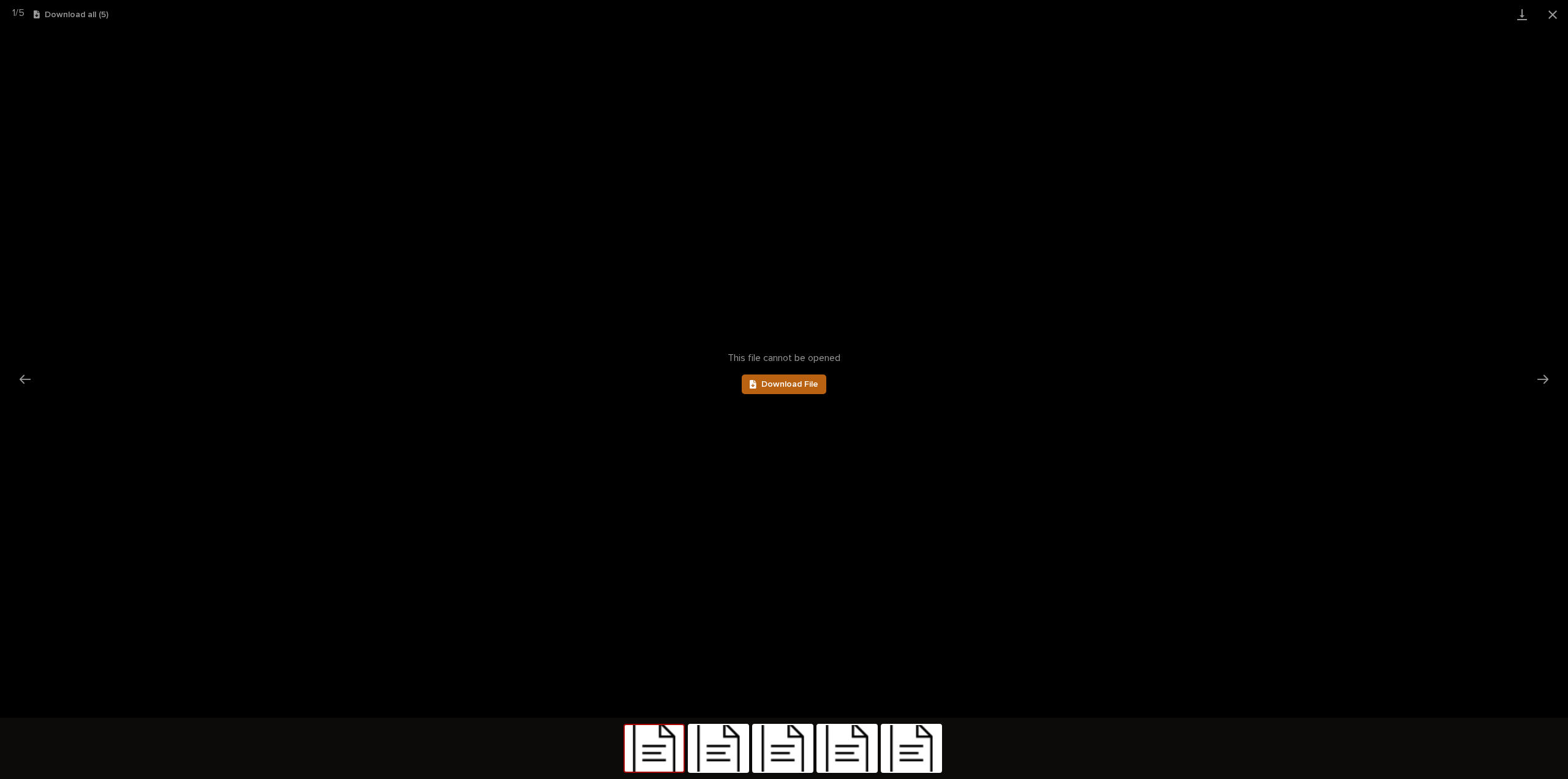
scroll to position [0, 0]
click at [800, 383] on span "Download File" at bounding box center [789, 385] width 57 height 9
click at [720, 734] on img at bounding box center [718, 748] width 59 height 47
click at [786, 381] on span "Download File" at bounding box center [789, 385] width 57 height 9
click at [784, 735] on img at bounding box center [782, 748] width 59 height 47
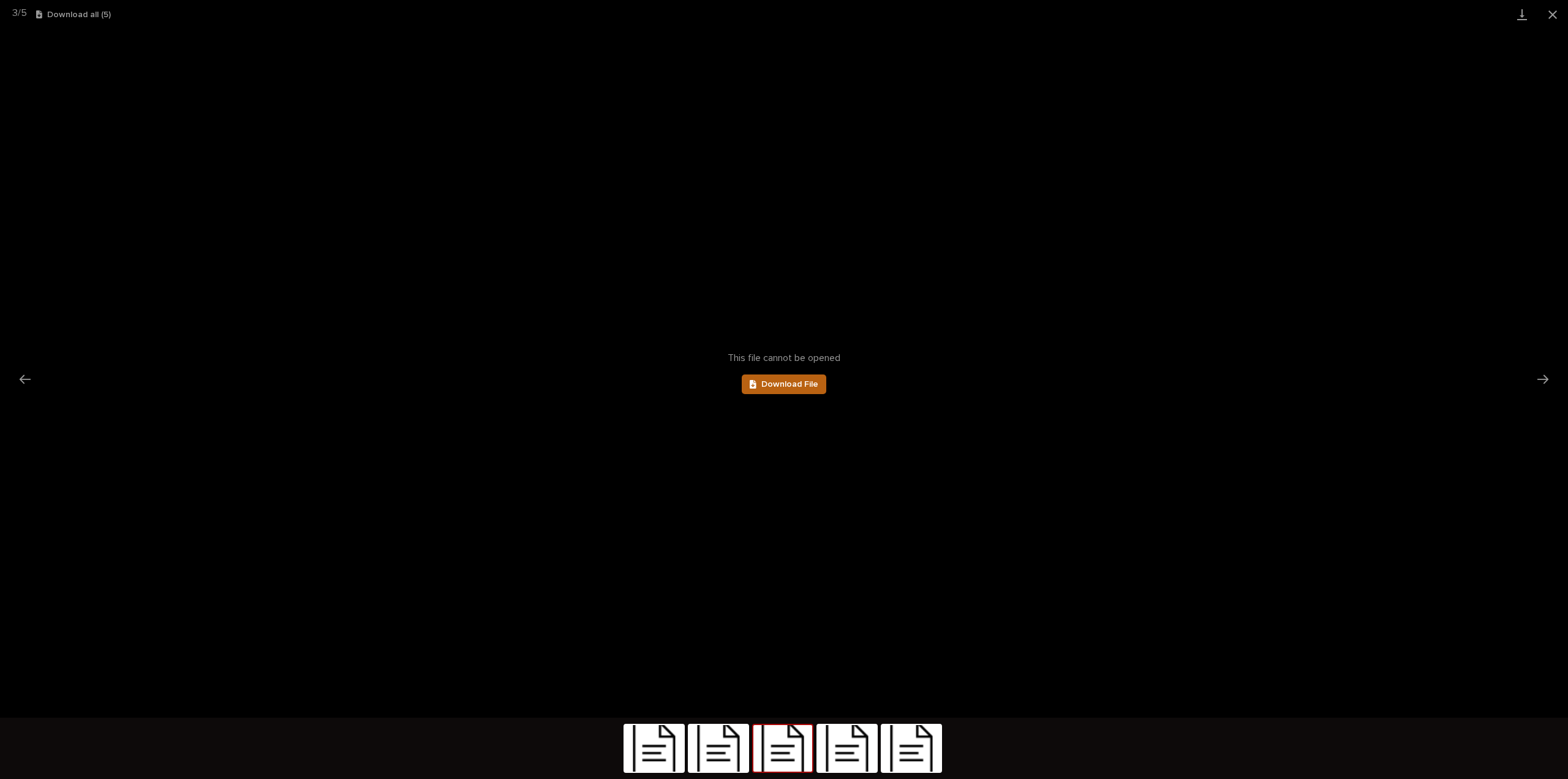
click at [801, 381] on span "Download File" at bounding box center [789, 385] width 57 height 9
drag, startPoint x: 847, startPoint y: 749, endPoint x: 867, endPoint y: 707, distance: 46.5
click at [847, 749] on img at bounding box center [847, 748] width 59 height 47
click at [777, 381] on span "Download File" at bounding box center [789, 385] width 57 height 9
click at [919, 753] on img at bounding box center [911, 748] width 59 height 47
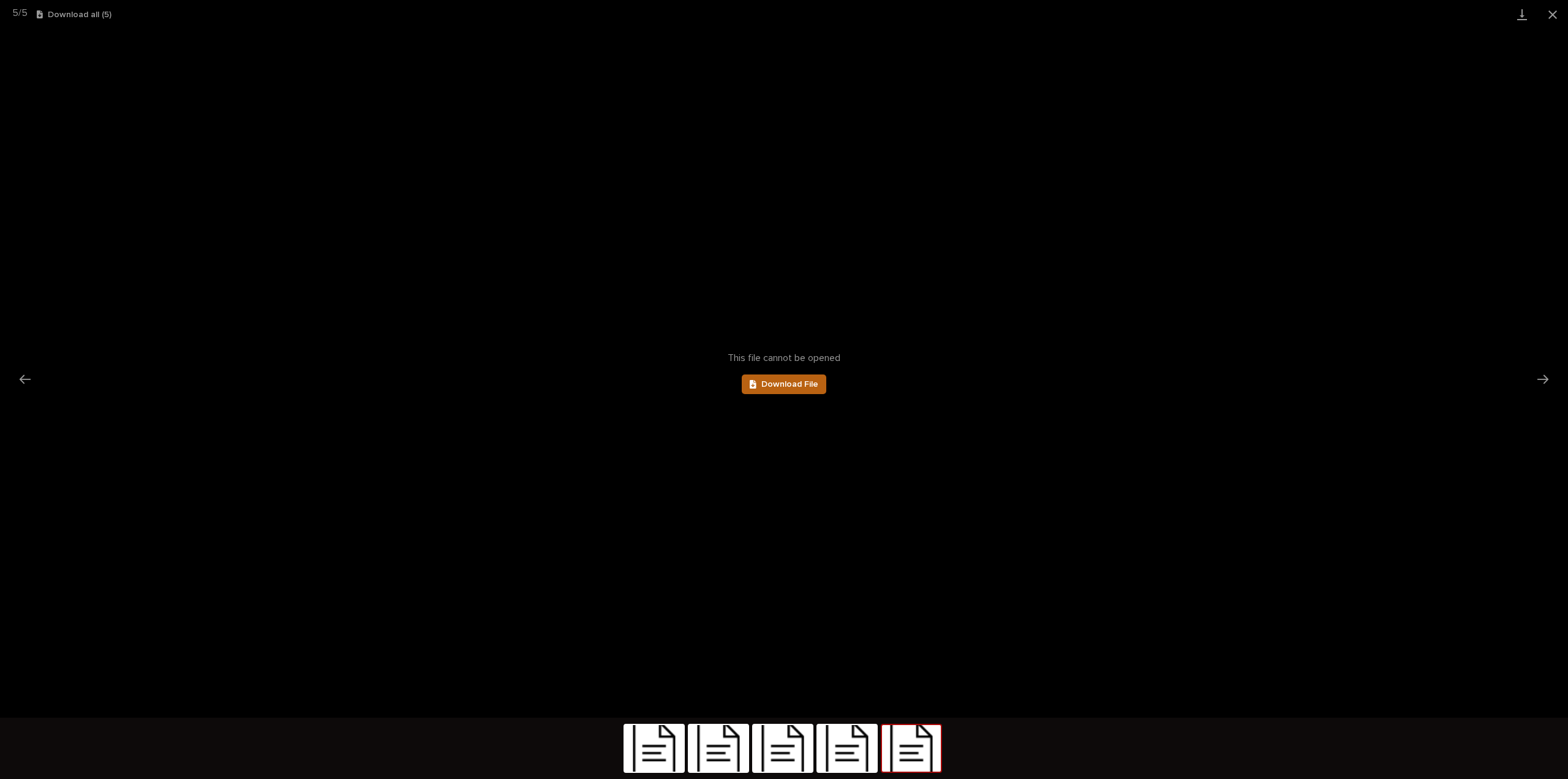
click at [787, 382] on span "Download File" at bounding box center [789, 385] width 57 height 9
